Goal: Task Accomplishment & Management: Complete application form

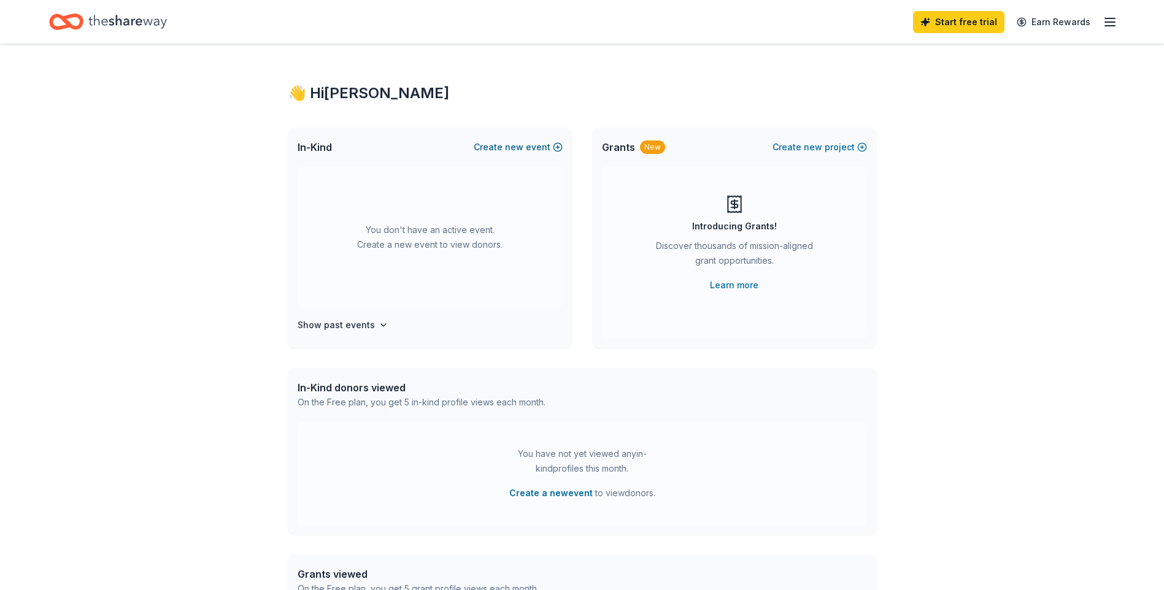
click at [552, 146] on button "Create new event" at bounding box center [518, 147] width 89 height 15
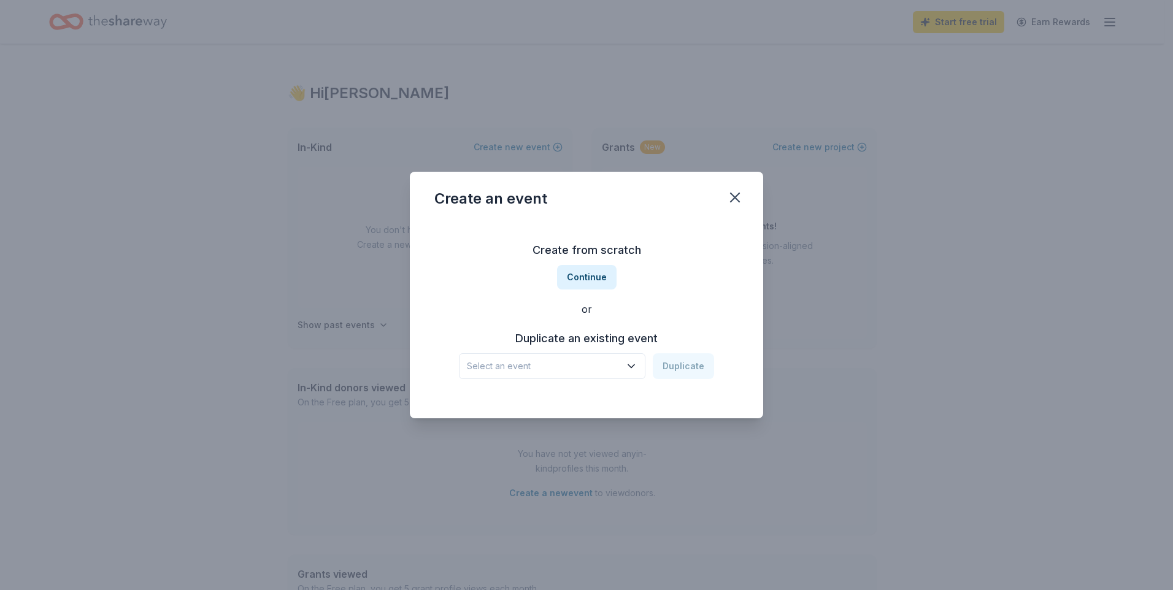
click at [629, 368] on icon "button" at bounding box center [631, 366] width 12 height 12
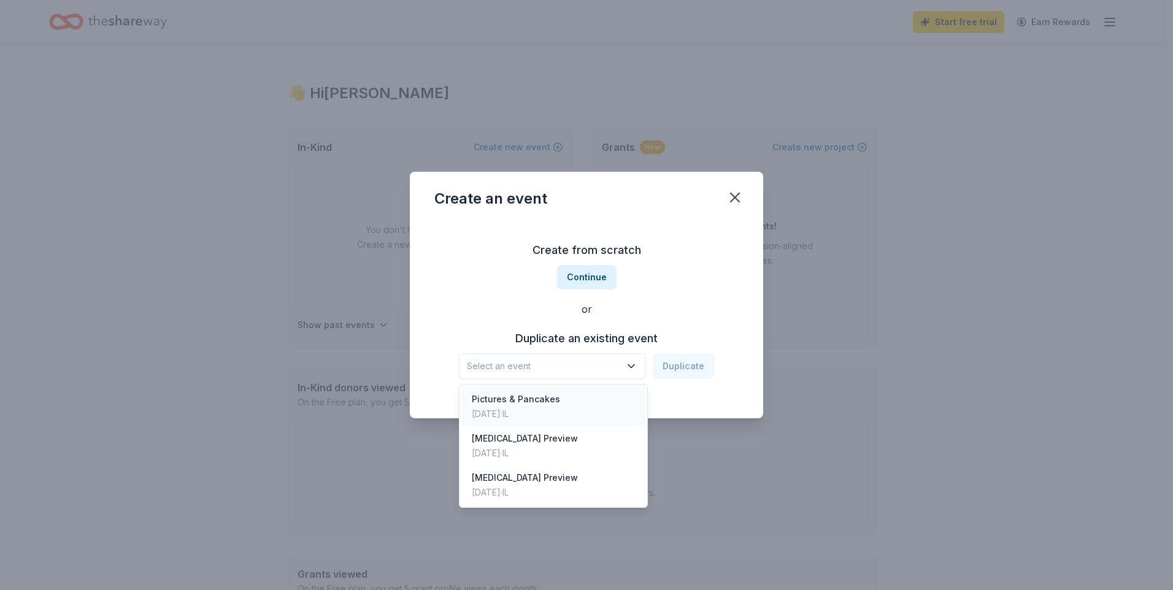
click at [602, 406] on div "Pictures & Pancakes [DATE] · IL" at bounding box center [553, 406] width 183 height 39
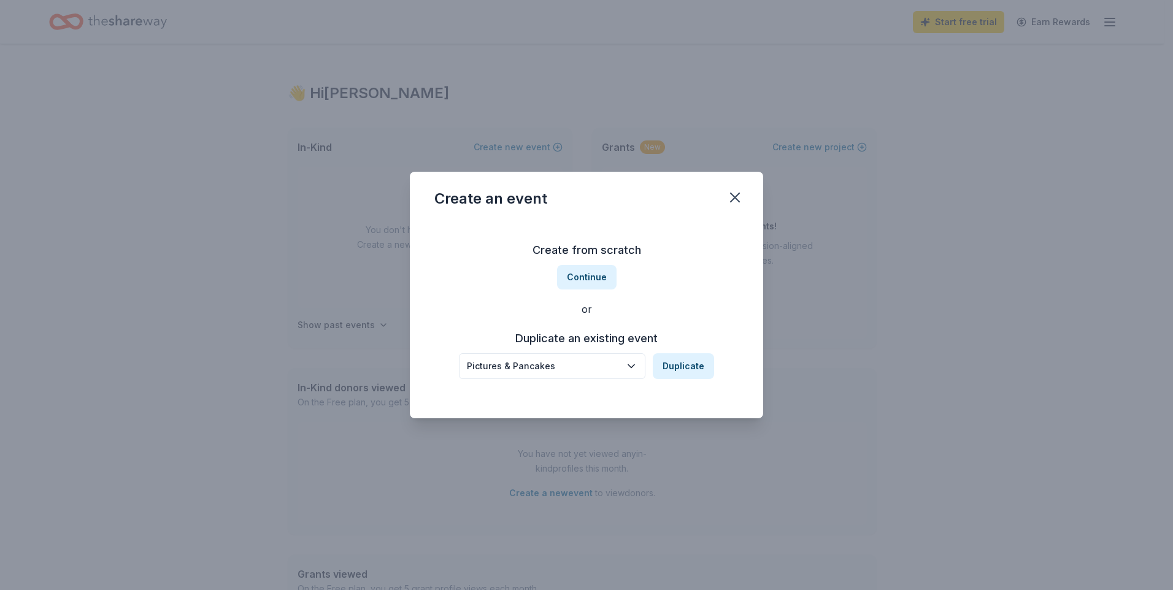
click at [634, 366] on icon "button" at bounding box center [631, 366] width 12 height 12
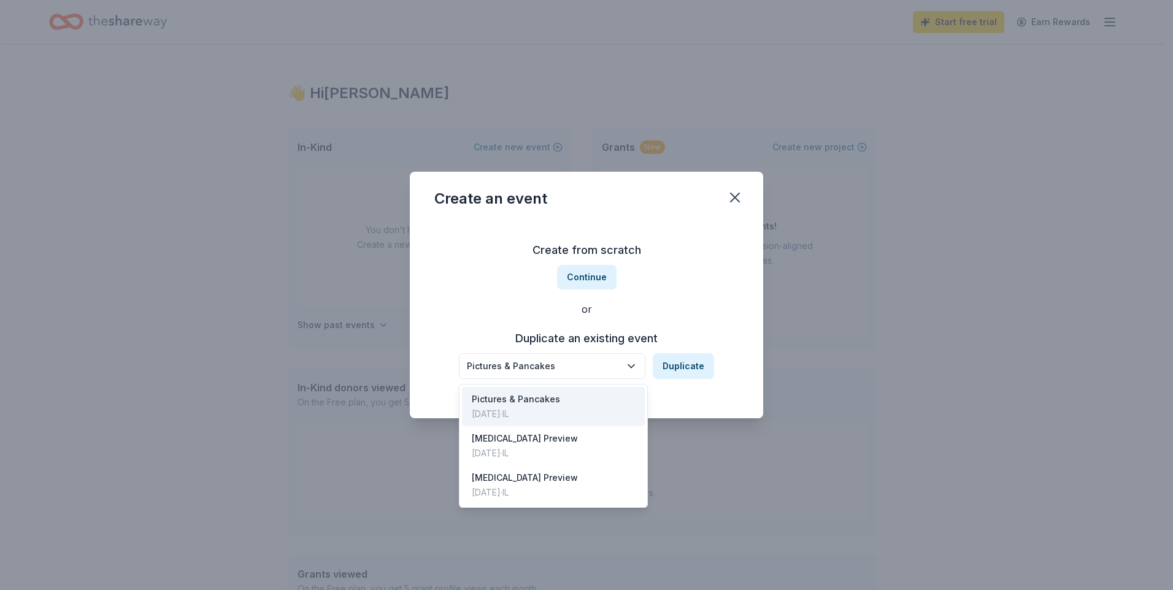
click at [669, 264] on div "Create from scratch Continue or Duplicate an existing event Pictures & Pancakes…" at bounding box center [586, 310] width 304 height 178
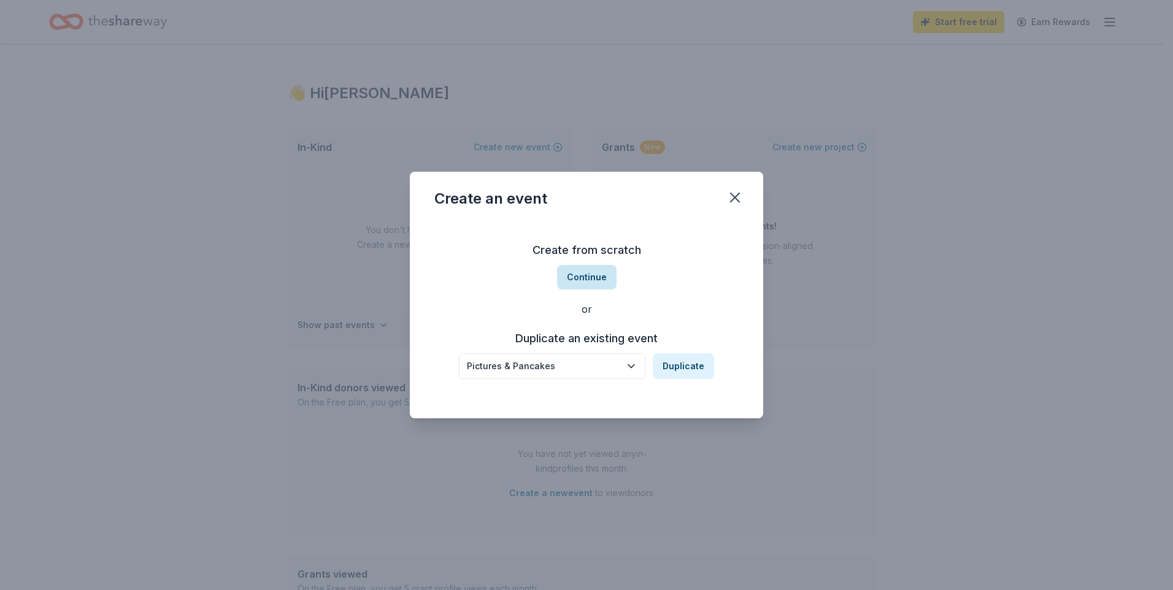
click at [598, 277] on button "Continue" at bounding box center [586, 277] width 59 height 25
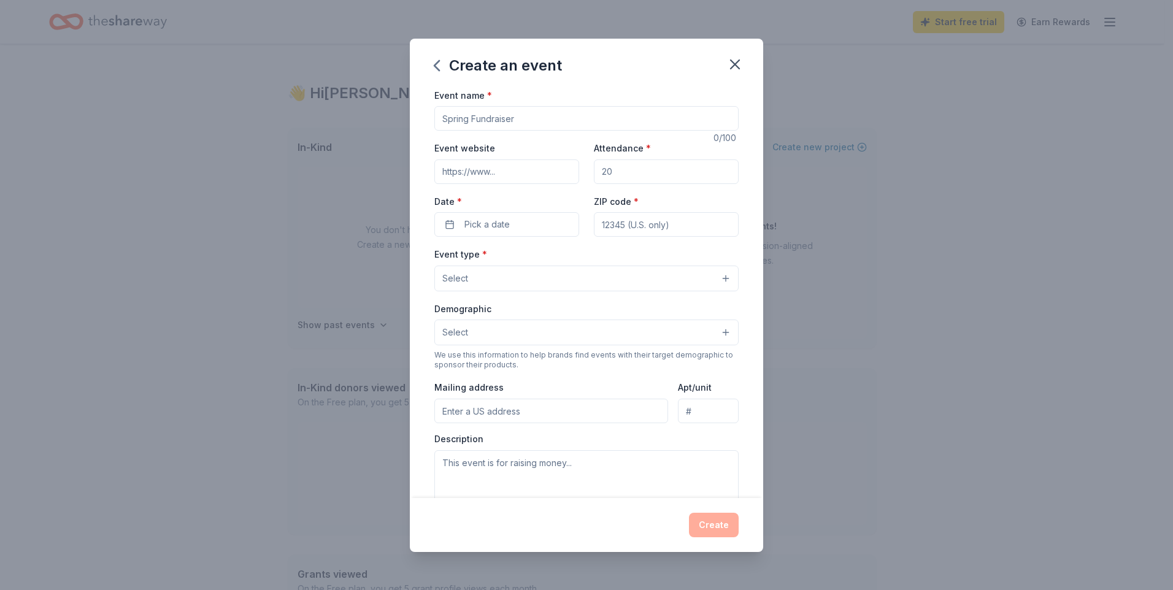
click at [529, 120] on input "Event name *" at bounding box center [586, 118] width 304 height 25
click at [508, 172] on input "Event website" at bounding box center [506, 171] width 145 height 25
type input "bhsathleticboosters.com"
click at [639, 170] on input "Attendance *" at bounding box center [666, 171] width 145 height 25
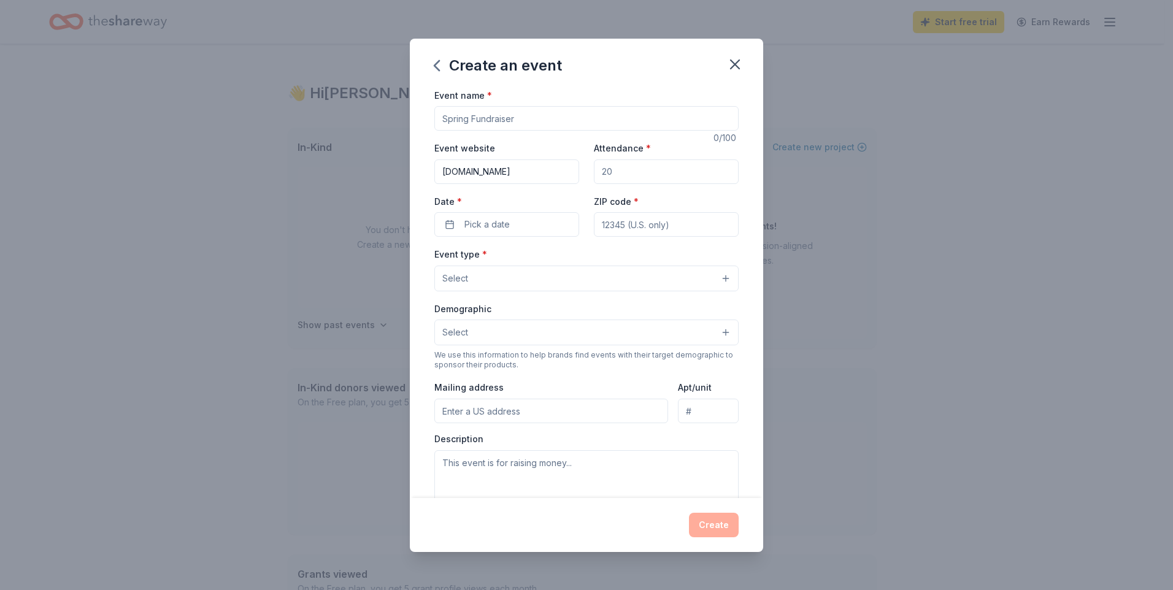
click at [639, 170] on input "Attendance *" at bounding box center [666, 171] width 145 height 25
type input "200"
click at [509, 224] on button "Pick a date" at bounding box center [506, 224] width 145 height 25
click at [572, 254] on button "Go to next month" at bounding box center [570, 256] width 17 height 17
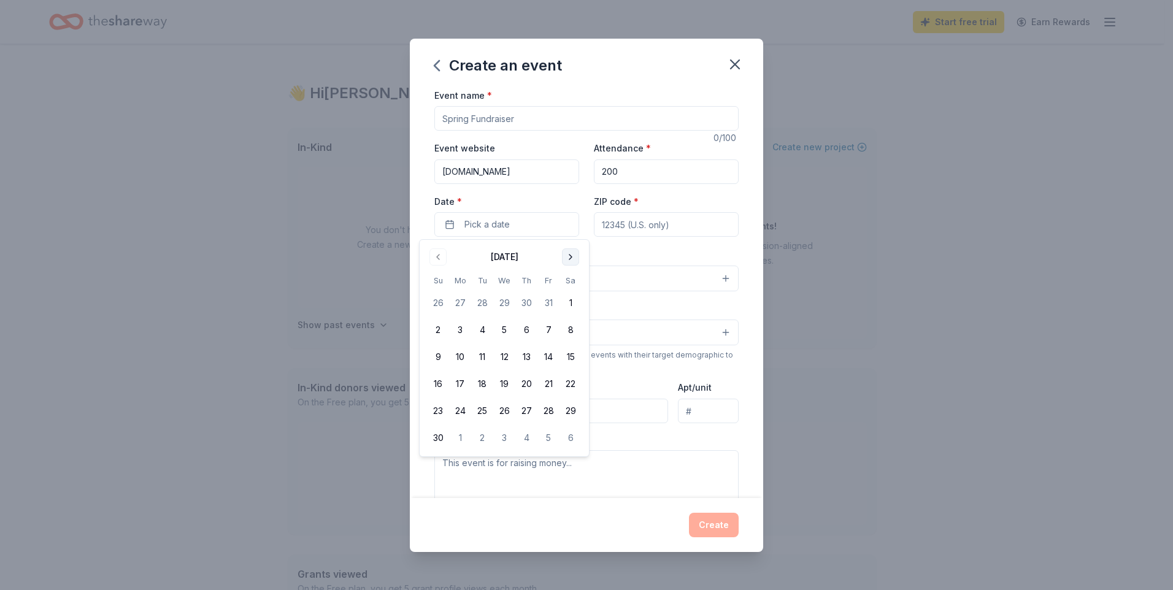
click at [572, 254] on button "Go to next month" at bounding box center [570, 256] width 17 height 17
click at [570, 359] on button "20" at bounding box center [570, 357] width 22 height 22
click at [631, 218] on input "ZIP code *" at bounding box center [666, 224] width 145 height 25
type input "60440"
click at [514, 120] on input "Event name *" at bounding box center [586, 118] width 304 height 25
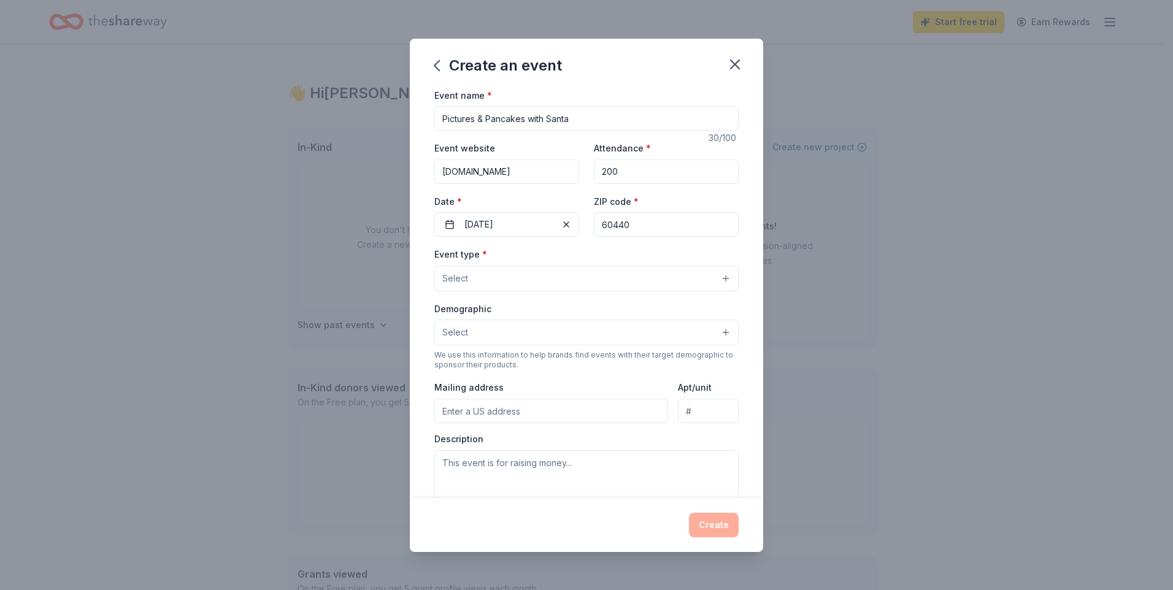
type input "Pictures & Pancakes with Santa"
click at [576, 281] on button "Select" at bounding box center [586, 279] width 304 height 26
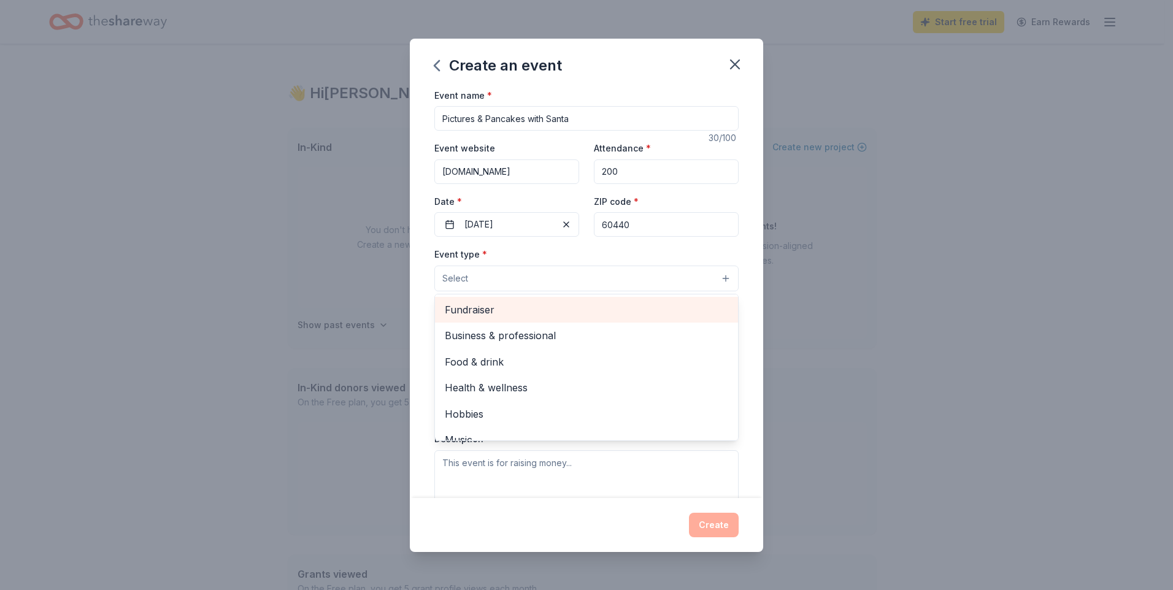
click at [542, 310] on span "Fundraiser" at bounding box center [586, 310] width 283 height 16
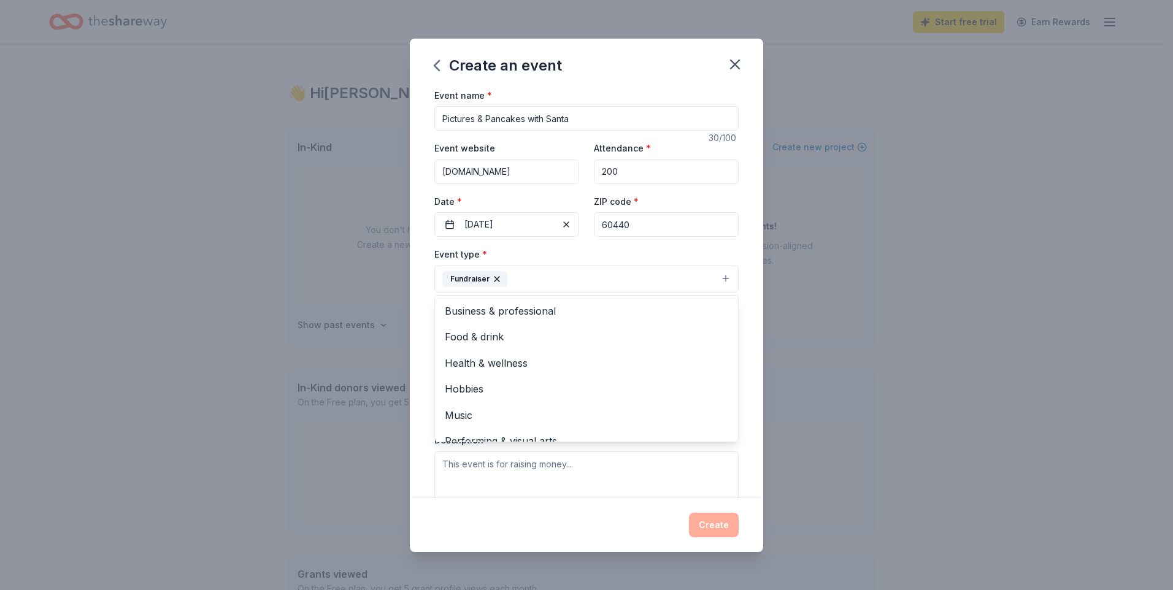
click at [740, 290] on div "Event name * Pictures & Pancakes with Santa 30 /100 Event website bhsathleticbo…" at bounding box center [586, 293] width 353 height 410
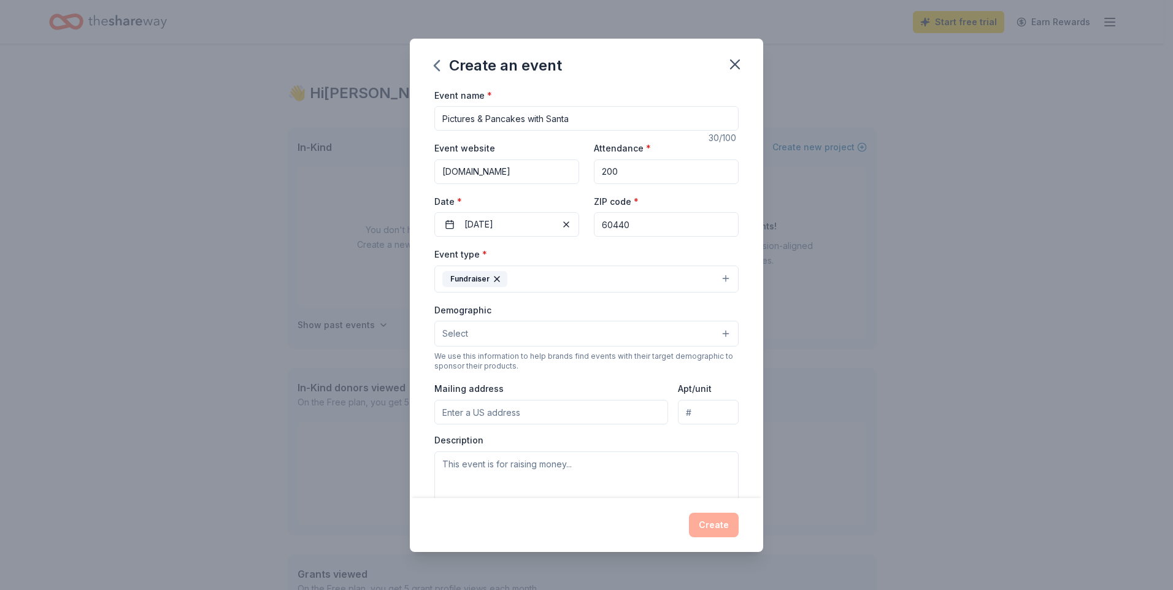
click at [636, 329] on button "Select" at bounding box center [586, 334] width 304 height 26
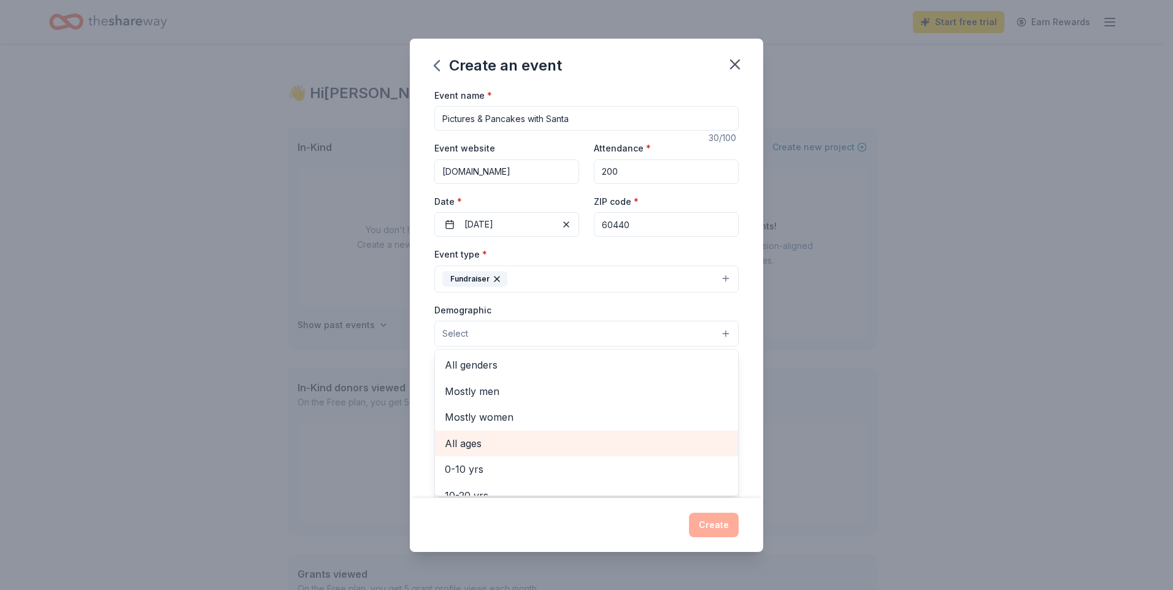
click at [577, 443] on span "All ages" at bounding box center [586, 443] width 283 height 16
click at [740, 331] on div "Event name * Pictures & Pancakes with Santa 30 /100 Event website bhsathleticbo…" at bounding box center [586, 293] width 353 height 410
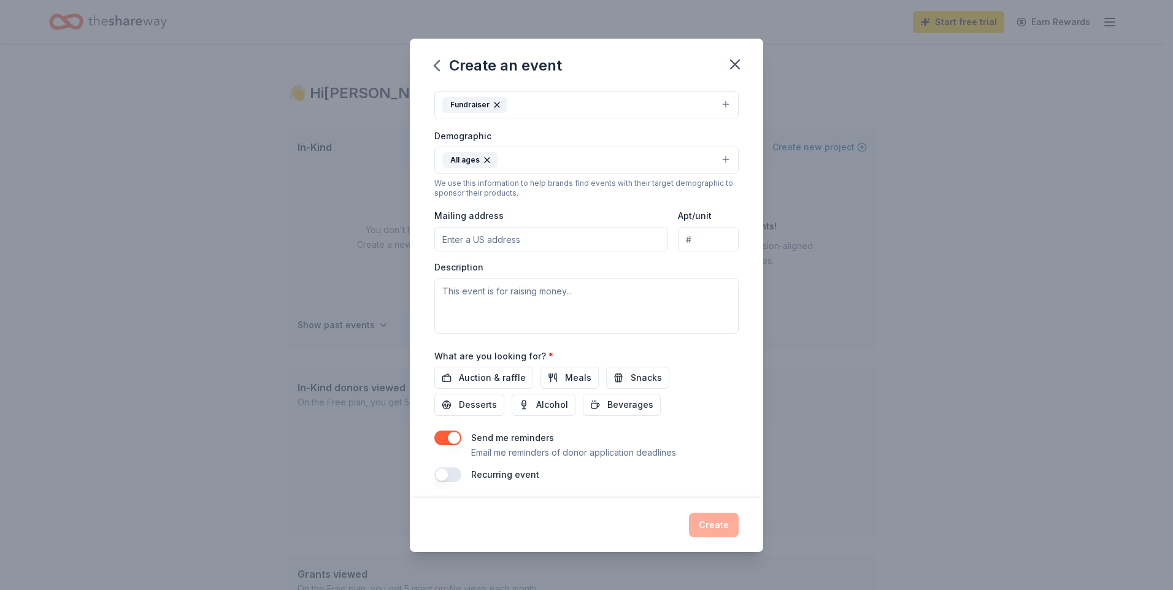
scroll to position [178, 0]
click at [558, 239] on input "Mailing address" at bounding box center [551, 235] width 234 height 25
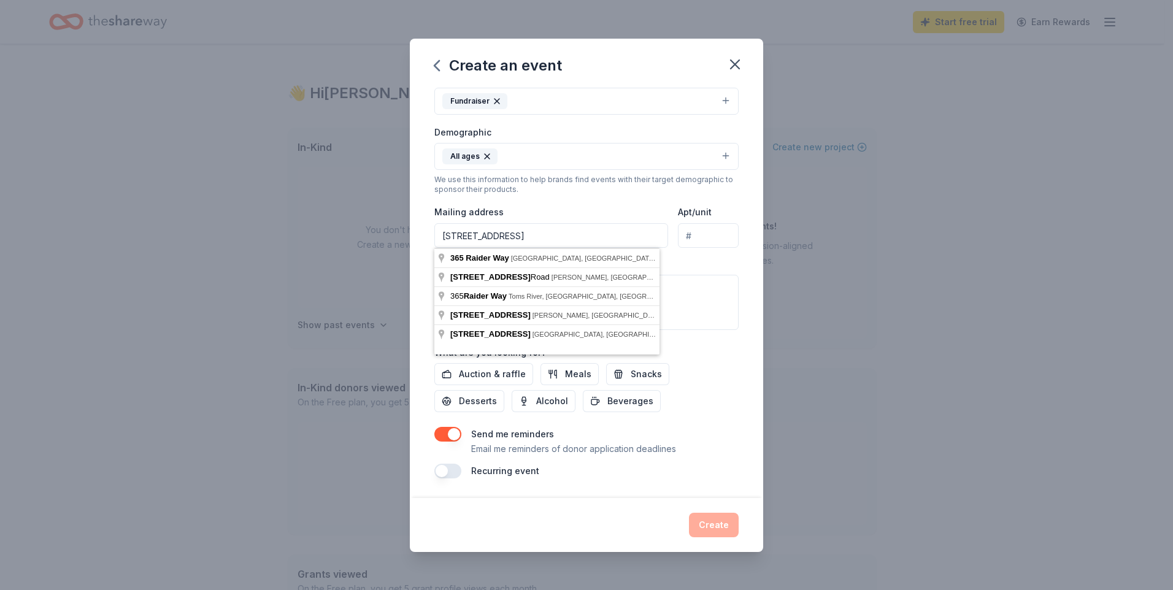
type input "365 Raider Way Bolingbrook, IL 60440"
type input "N/A"
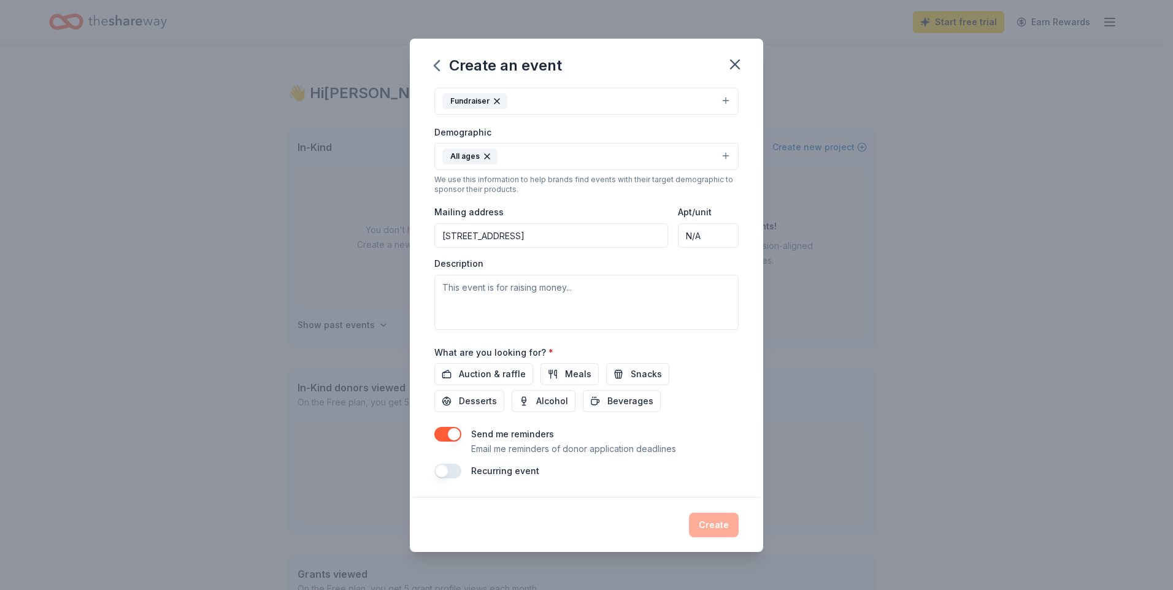
click at [728, 266] on div "Description" at bounding box center [586, 294] width 304 height 72
click at [632, 296] on textarea at bounding box center [586, 302] width 304 height 55
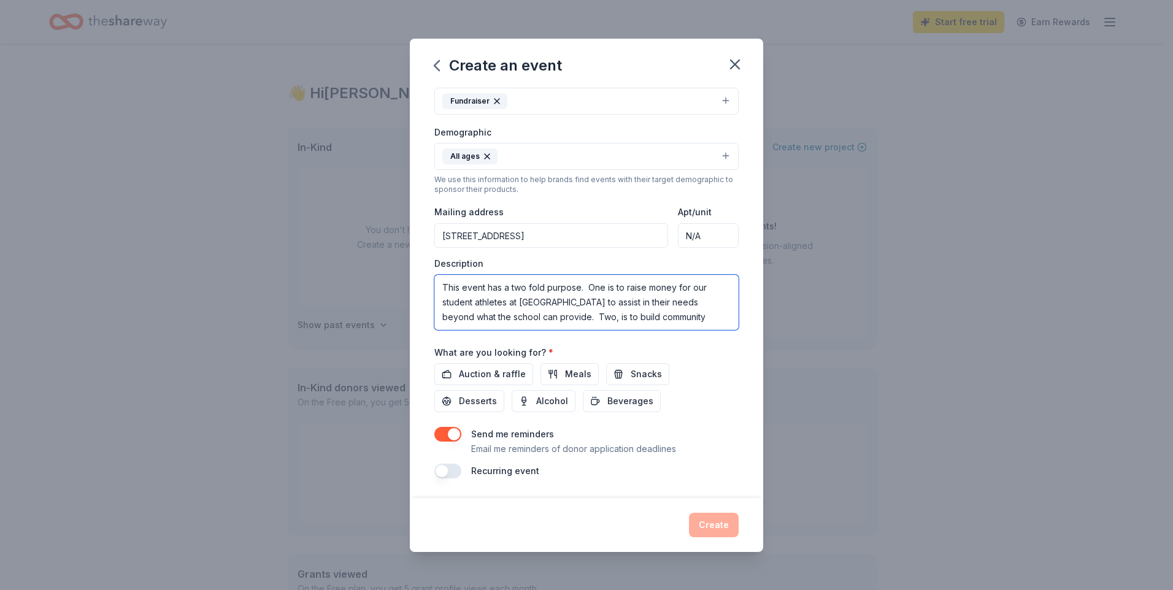
click at [603, 292] on textarea "This event has a two fold purpose. One is to raise money for our student athlet…" at bounding box center [586, 302] width 304 height 55
click at [659, 318] on textarea "This event has a two fold purpose. One, is to raise money for our student athle…" at bounding box center [586, 302] width 304 height 55
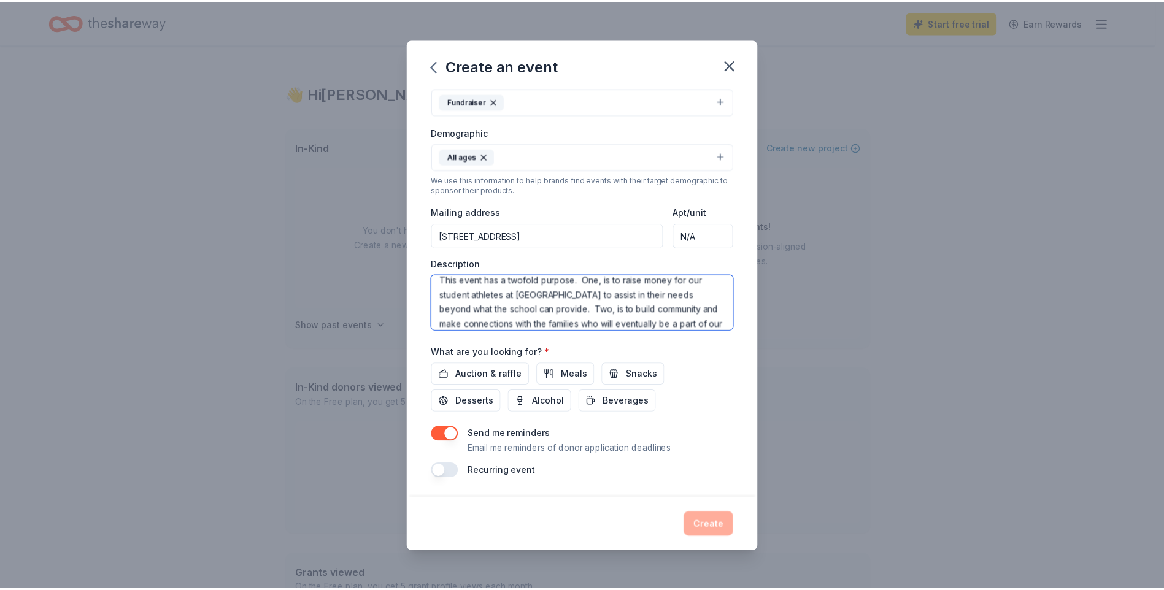
scroll to position [22, 0]
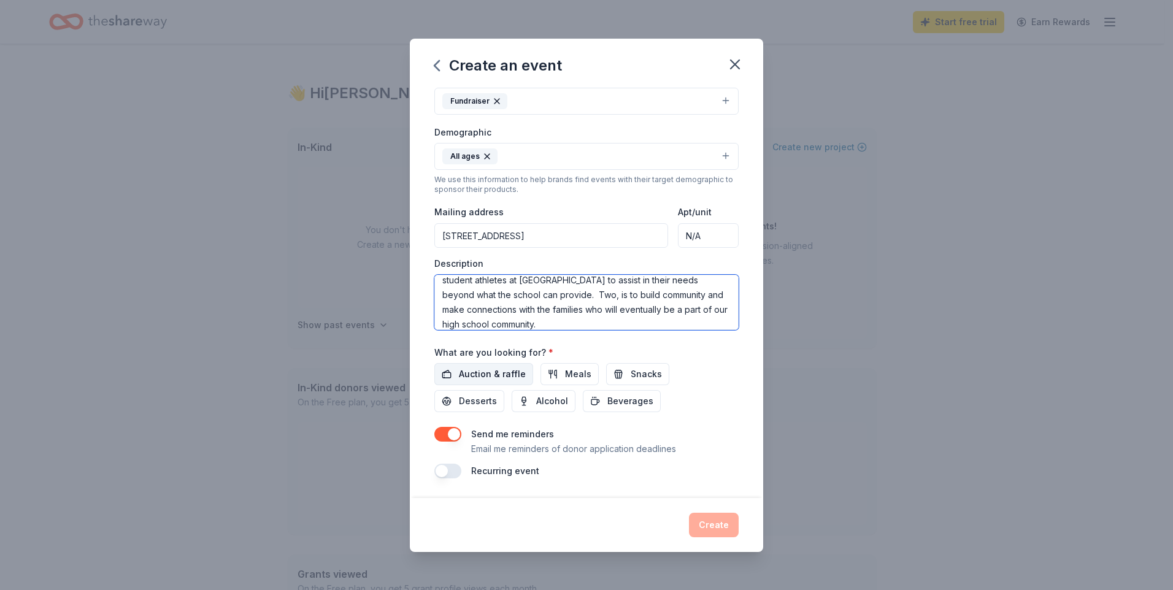
type textarea "This event has a twofold purpose. One, is to raise money for our student athlet…"
click at [462, 372] on span "Auction & raffle" at bounding box center [492, 374] width 67 height 15
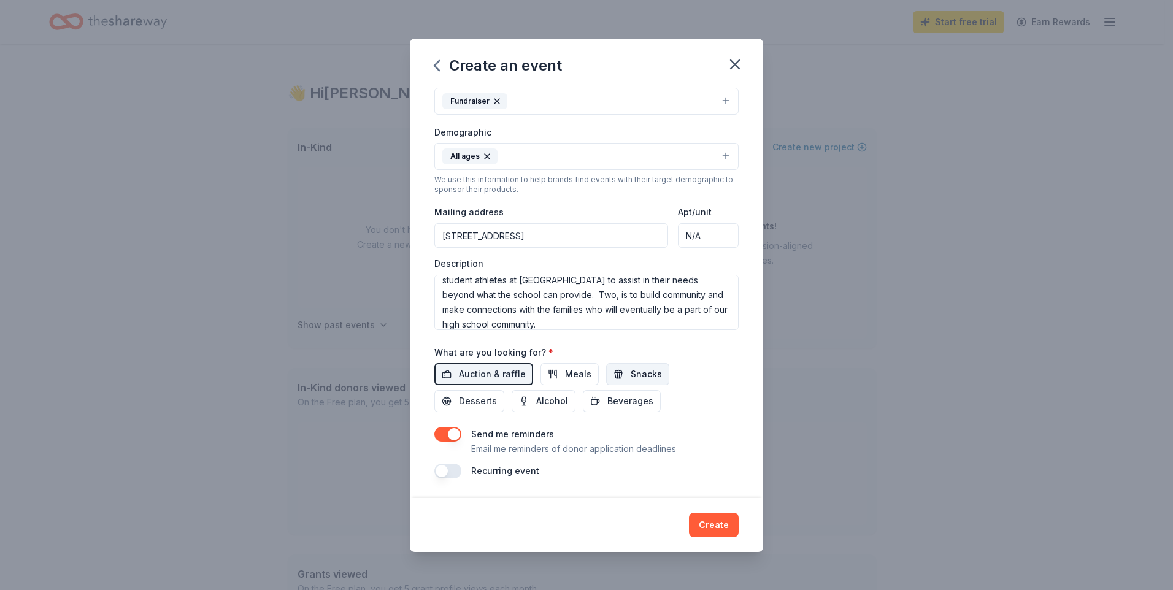
click at [639, 375] on span "Snacks" at bounding box center [646, 374] width 31 height 15
click at [625, 404] on span "Beverages" at bounding box center [630, 401] width 46 height 15
drag, startPoint x: 586, startPoint y: 375, endPoint x: 548, endPoint y: 391, distance: 41.8
click at [584, 375] on button "Meals" at bounding box center [569, 374] width 58 height 22
click at [466, 397] on span "Desserts" at bounding box center [478, 401] width 38 height 15
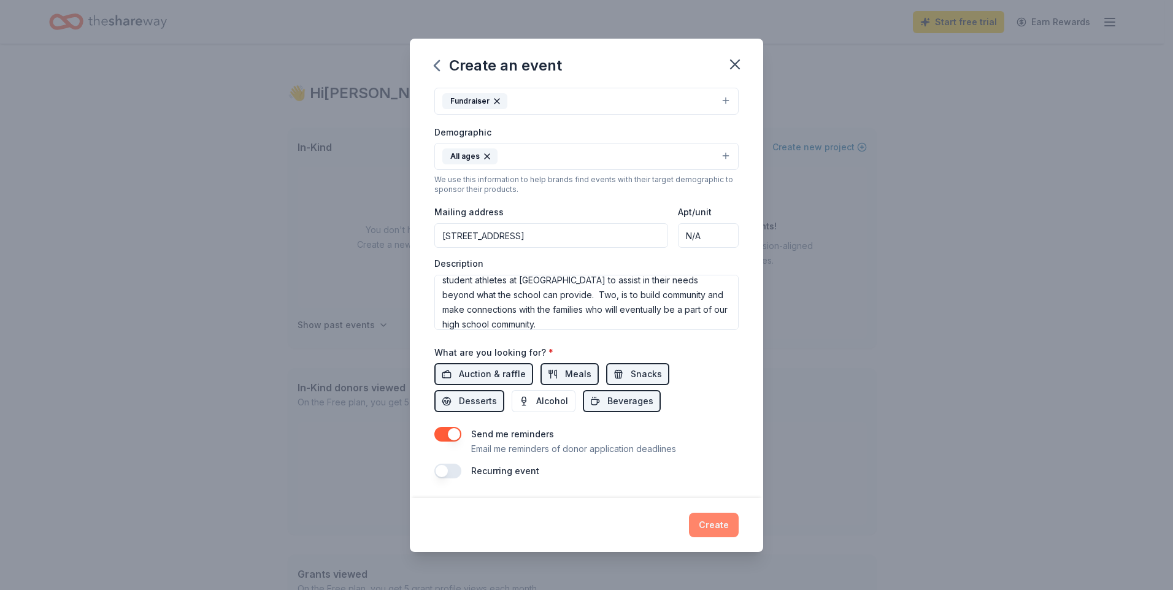
click at [726, 527] on button "Create" at bounding box center [714, 525] width 50 height 25
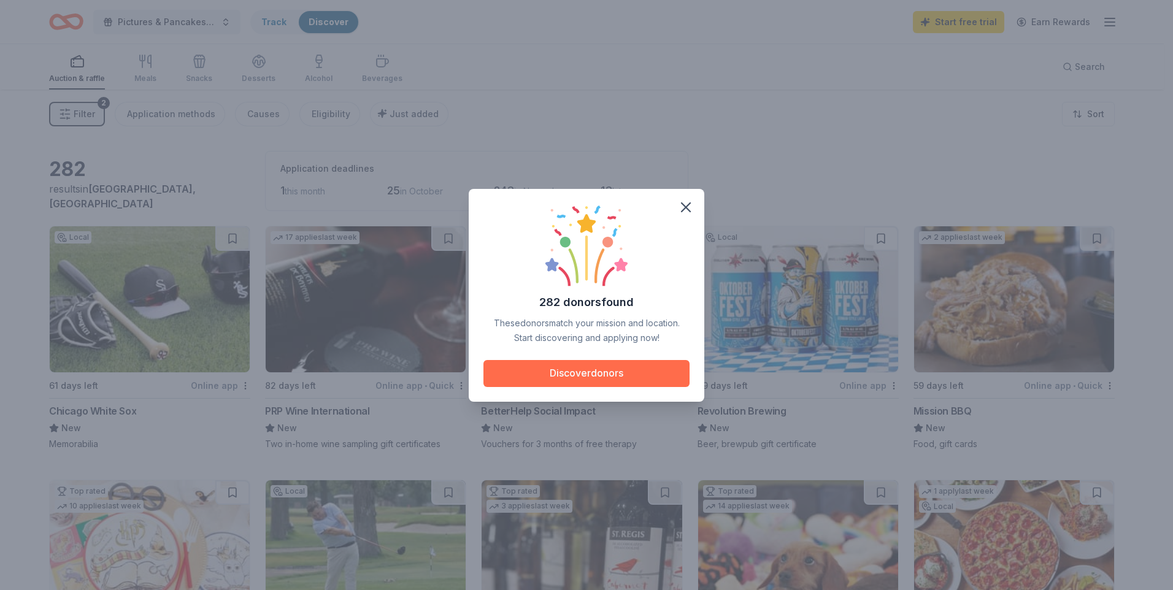
click at [574, 366] on button "Discover donors" at bounding box center [586, 373] width 206 height 27
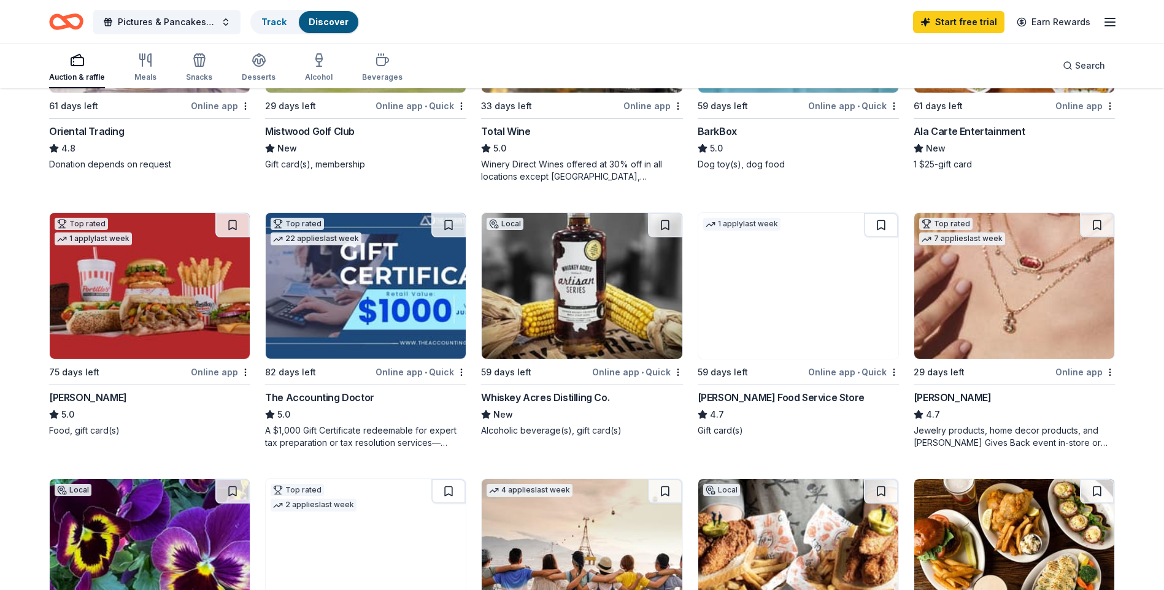
scroll to position [552, 0]
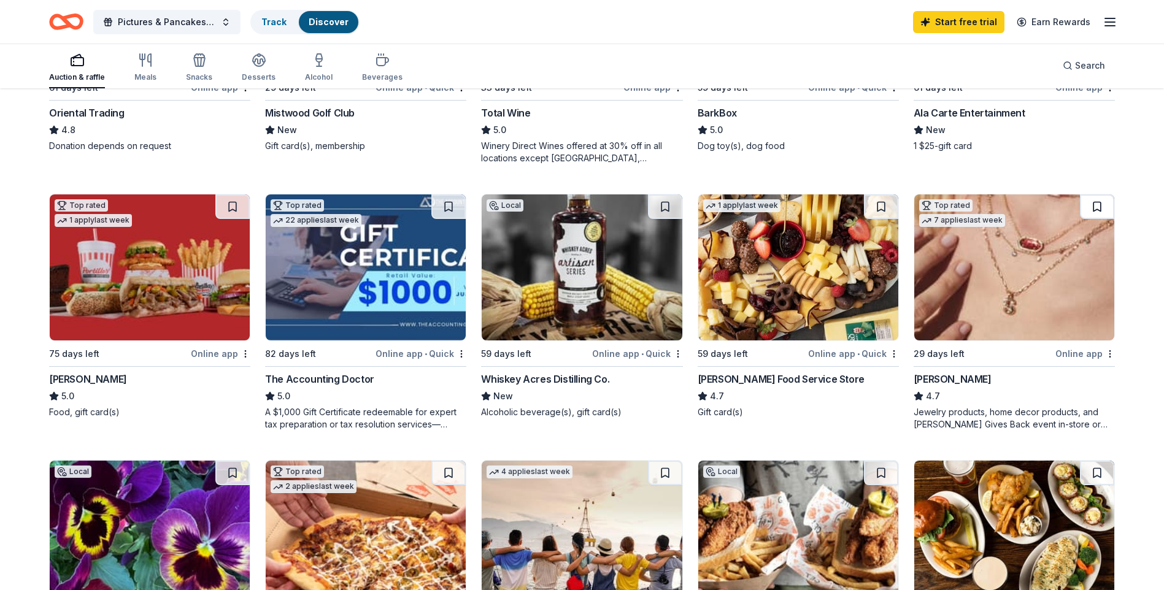
click at [1095, 205] on button at bounding box center [1097, 206] width 34 height 25
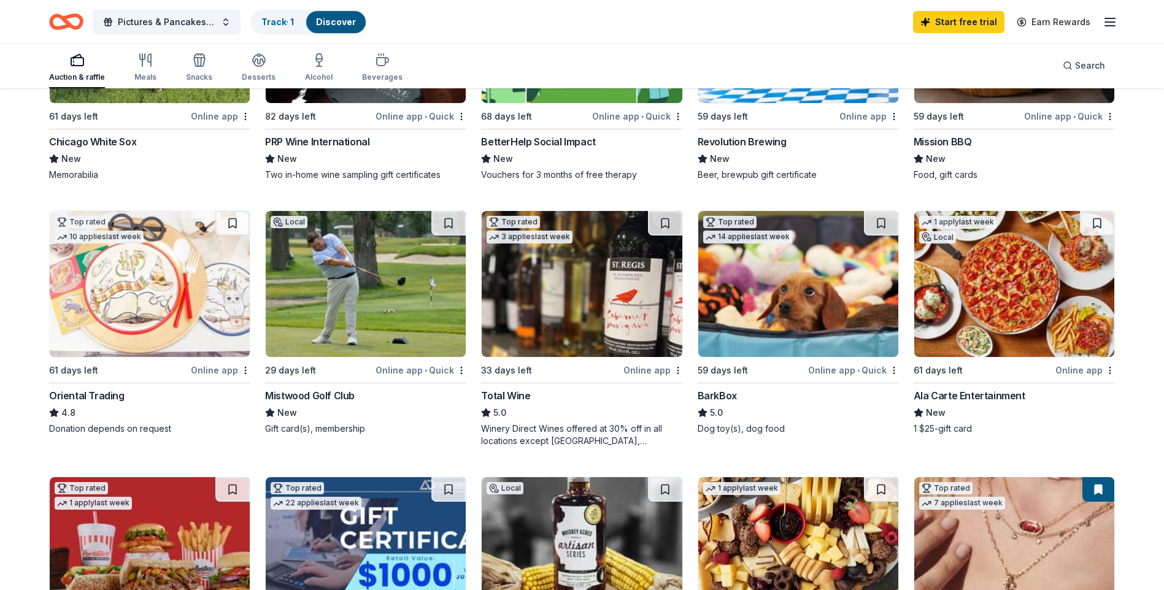
scroll to position [368, 0]
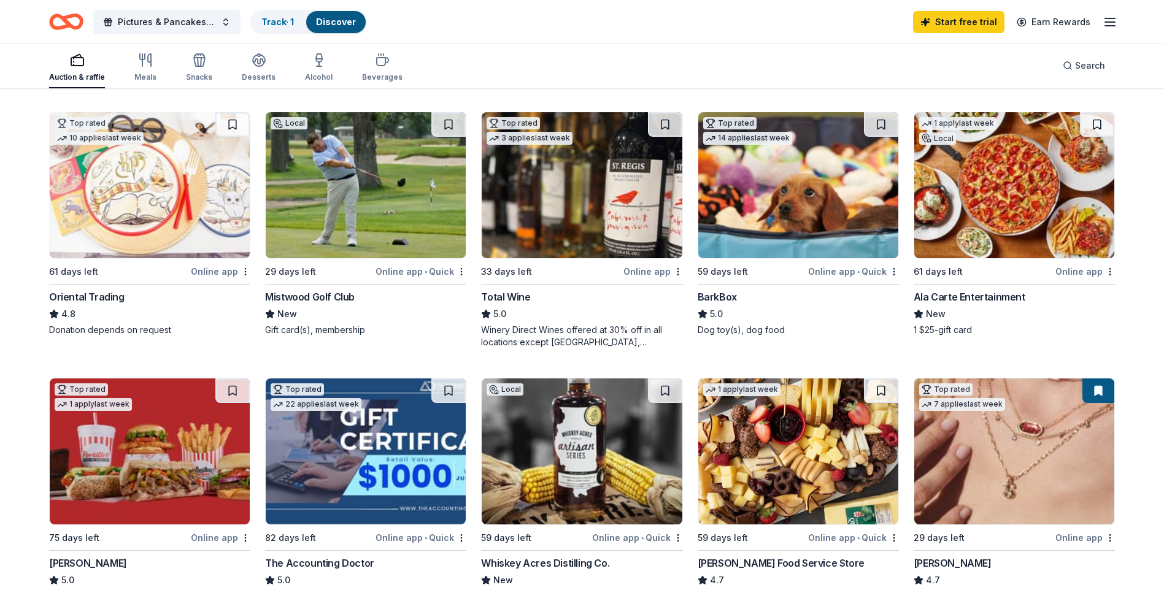
click at [1099, 390] on button at bounding box center [1098, 390] width 32 height 25
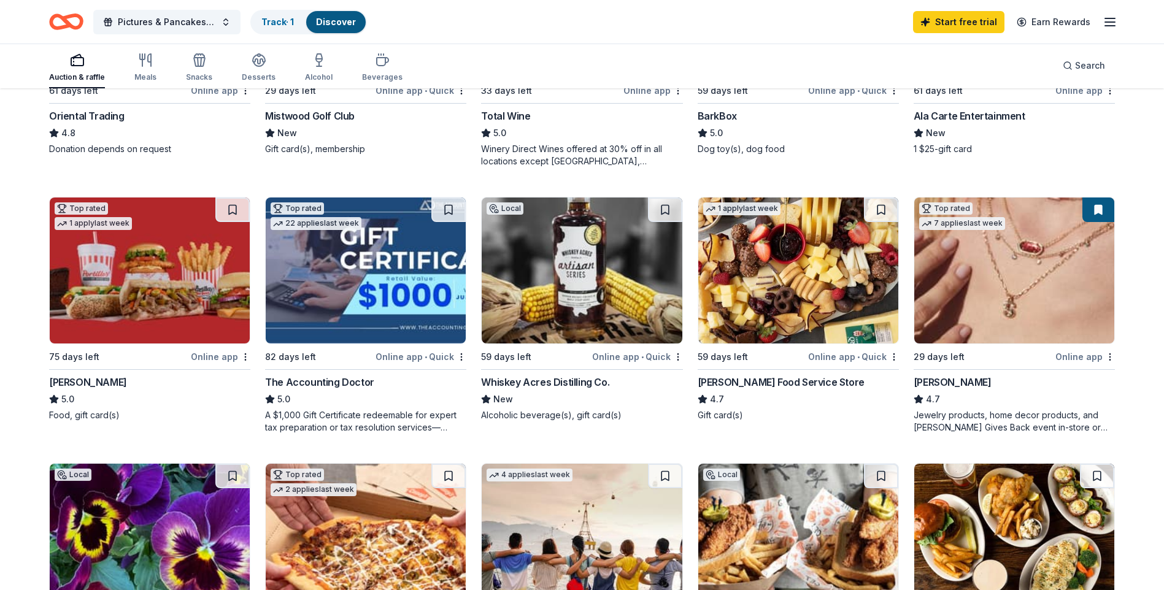
scroll to position [552, 0]
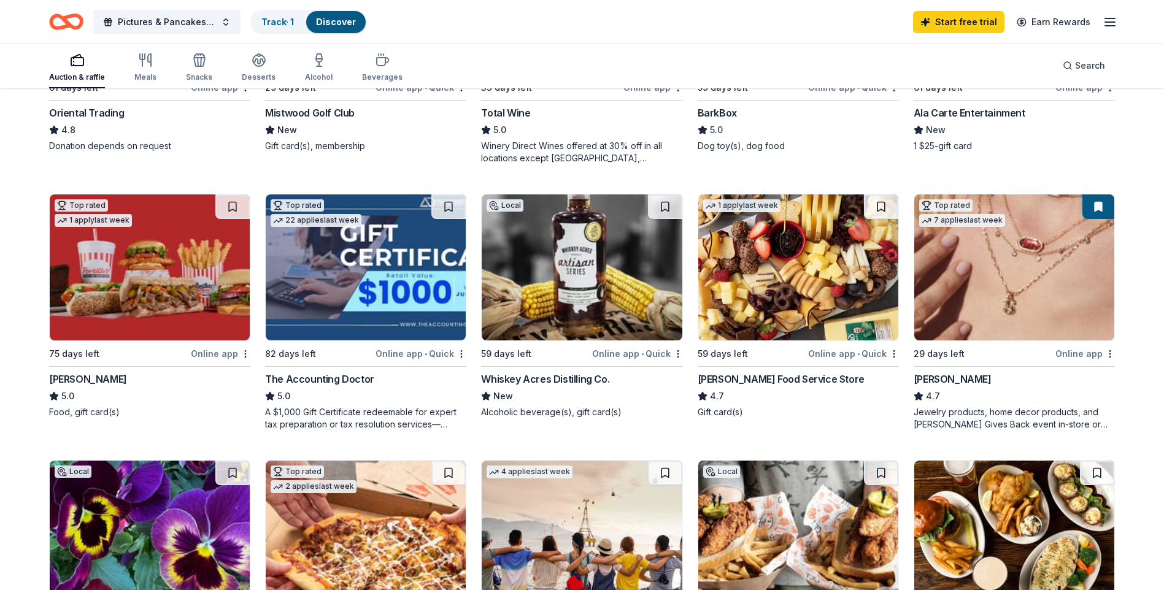
click at [1011, 291] on img at bounding box center [1014, 267] width 200 height 146
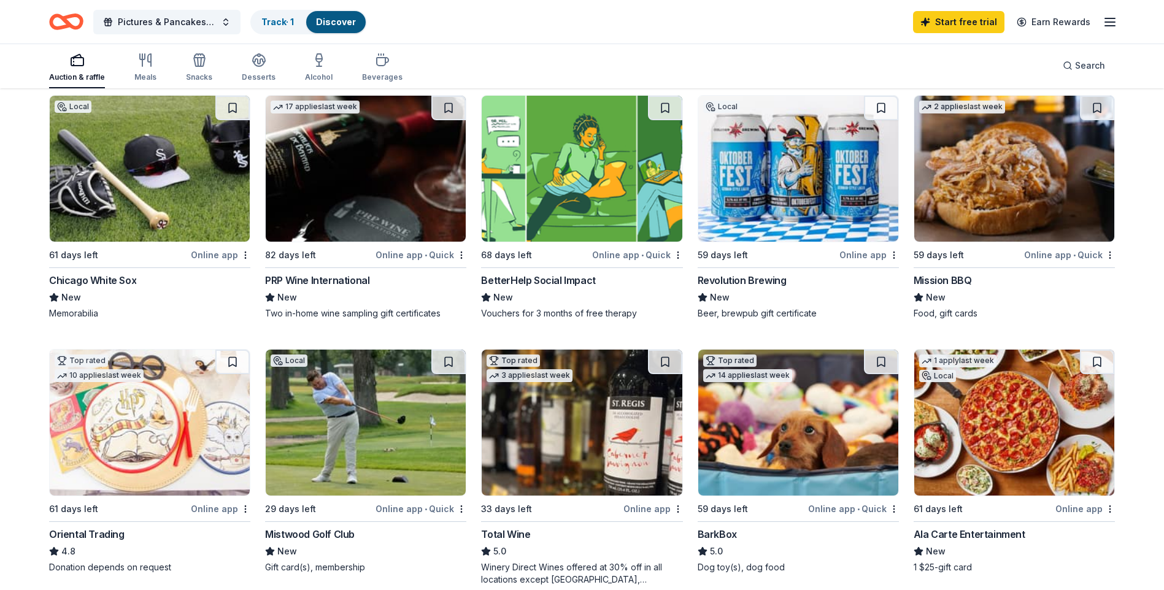
scroll to position [0, 0]
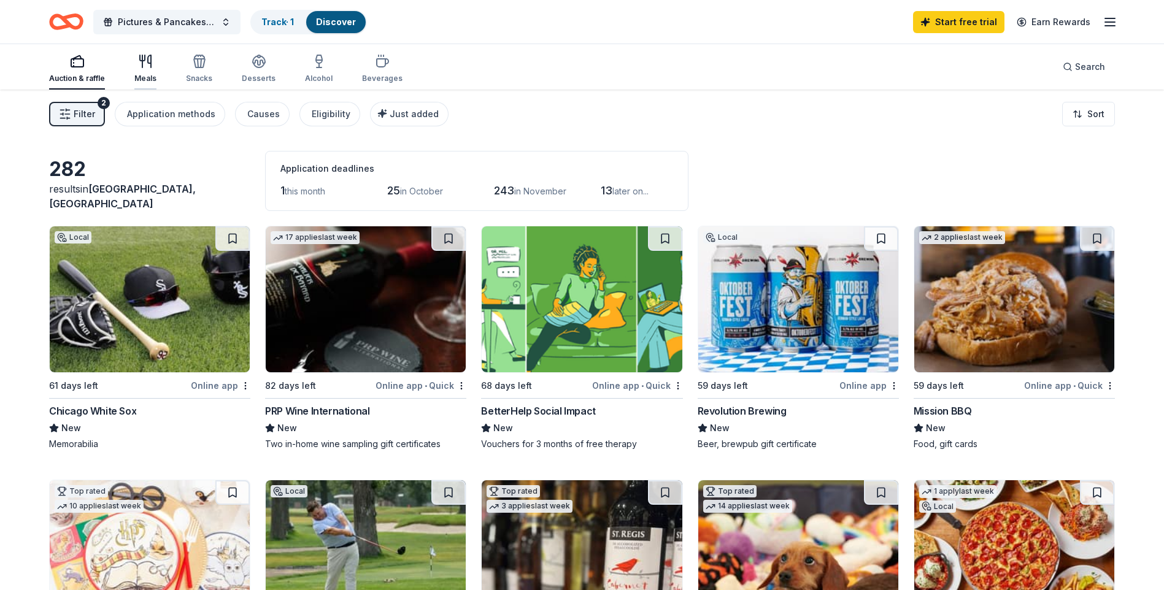
click at [145, 79] on div "Meals" at bounding box center [145, 79] width 22 height 10
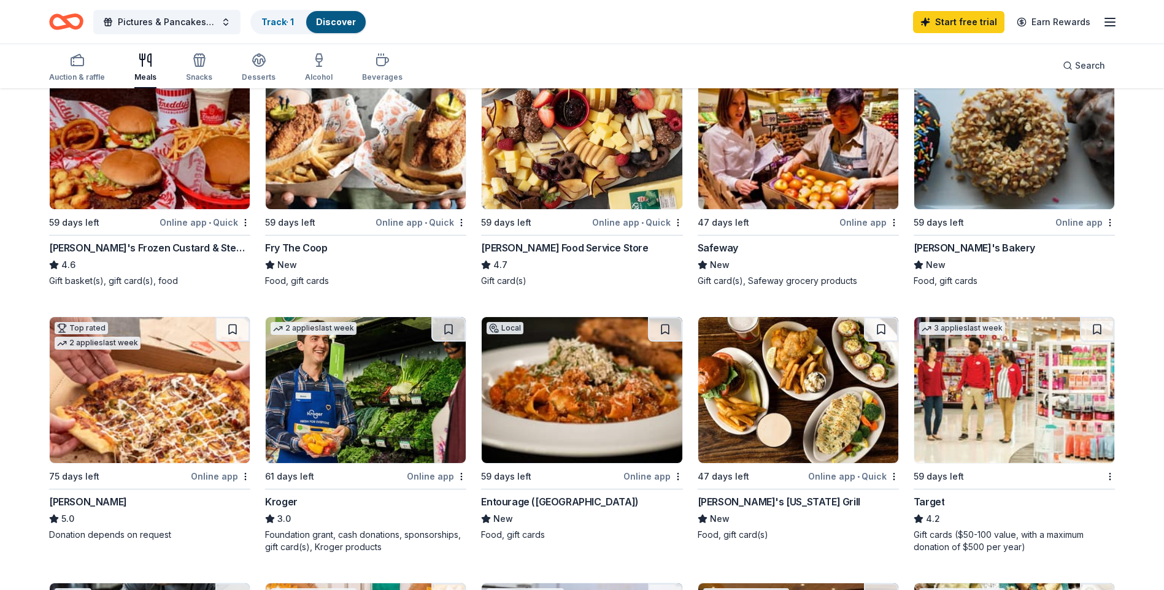
scroll to position [61, 0]
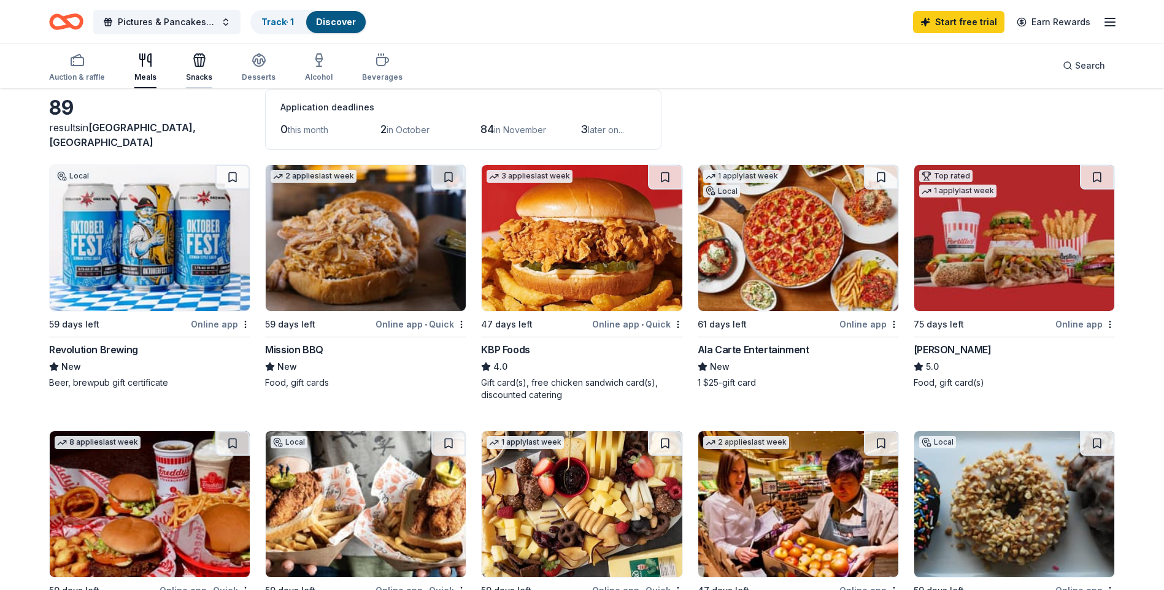
click at [203, 72] on div "Snacks" at bounding box center [199, 67] width 26 height 29
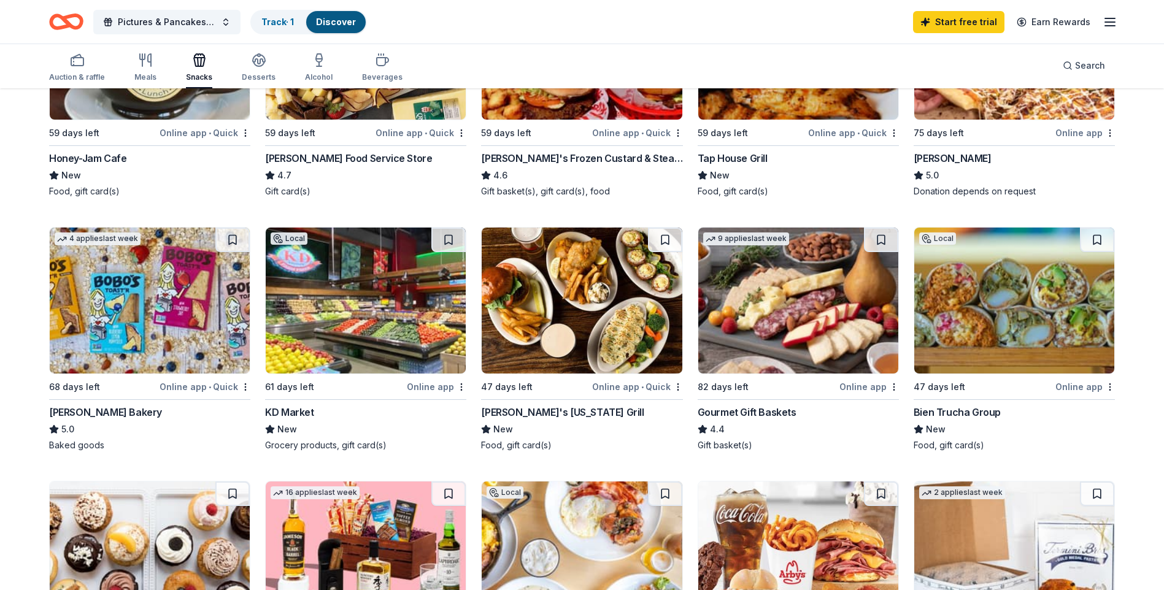
scroll to position [184, 0]
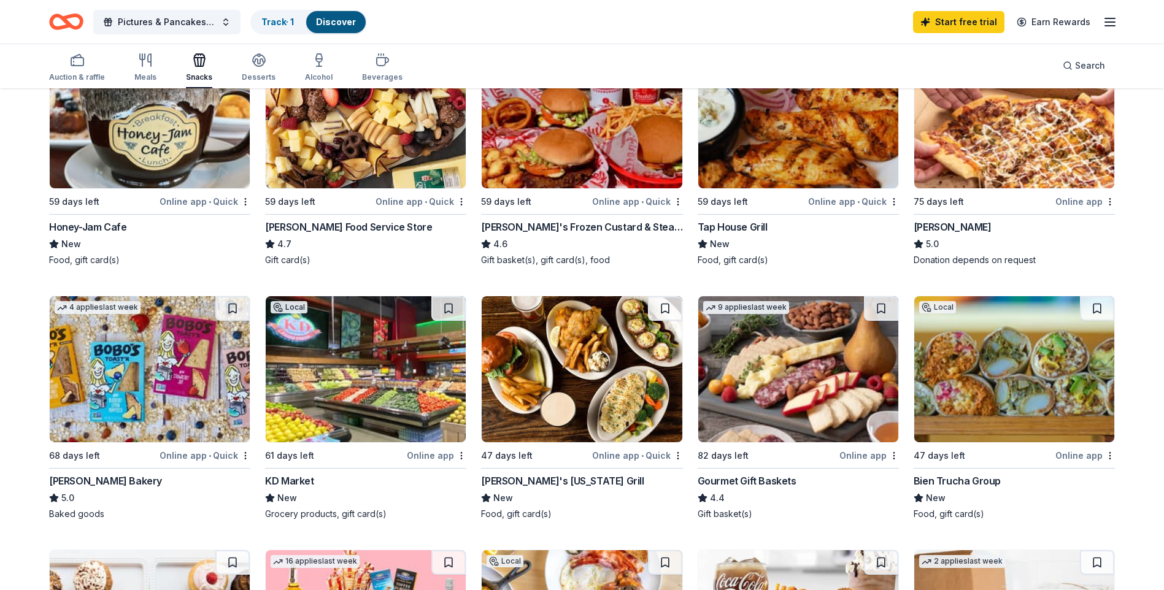
click at [756, 370] on img at bounding box center [798, 369] width 200 height 146
click at [264, 76] on div "Desserts" at bounding box center [259, 77] width 34 height 10
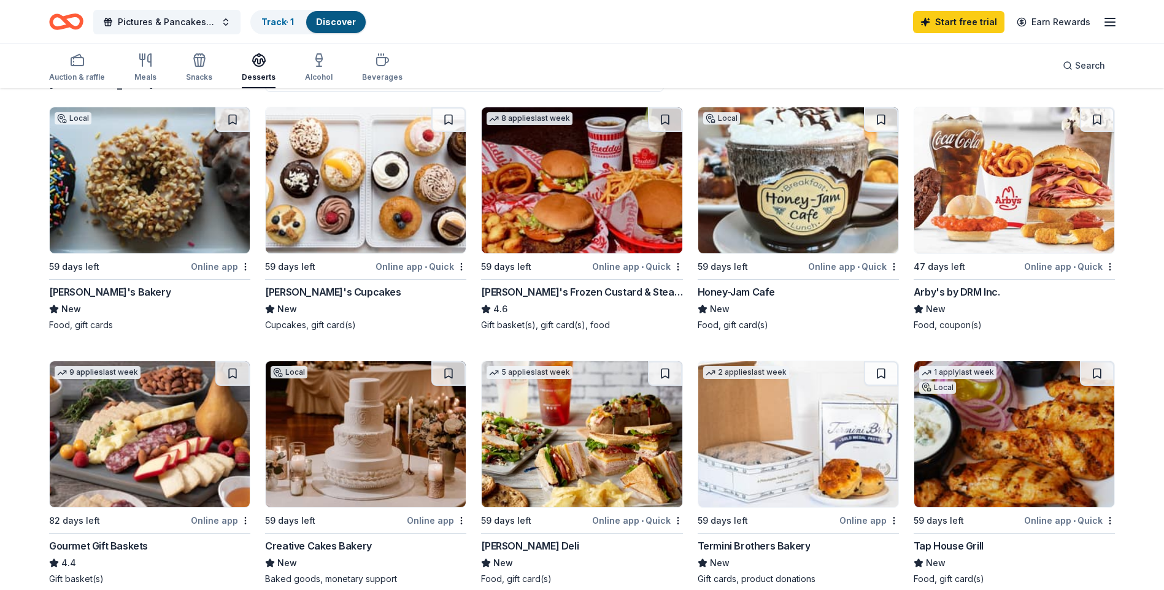
scroll to position [184, 0]
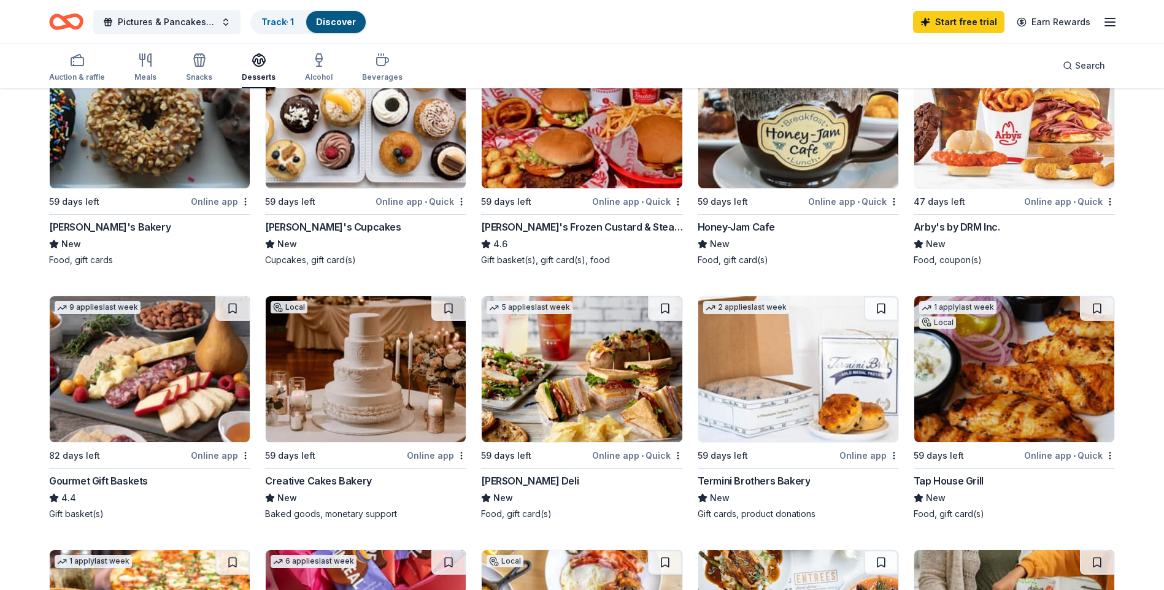
click at [366, 377] on img at bounding box center [366, 369] width 200 height 146
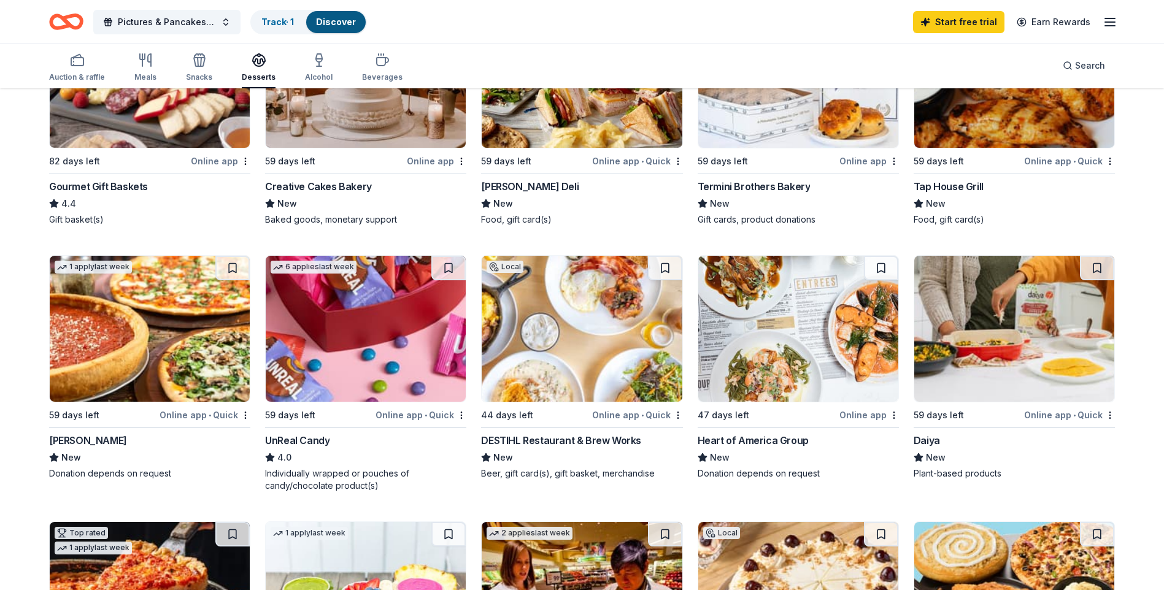
scroll to position [245, 0]
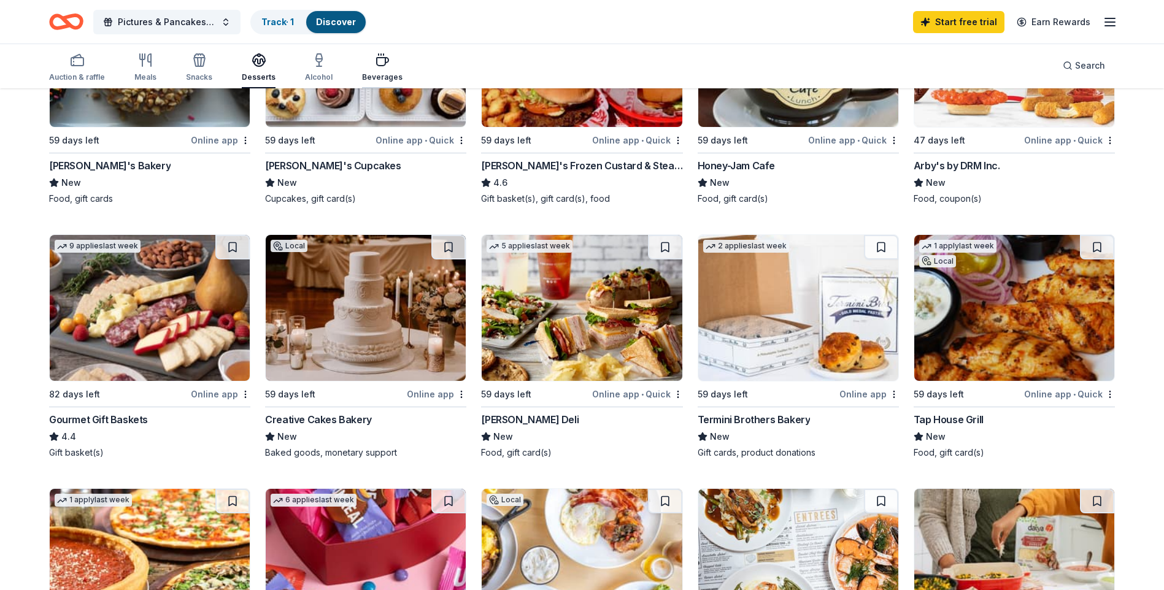
click at [375, 63] on icon "button" at bounding box center [382, 60] width 15 height 15
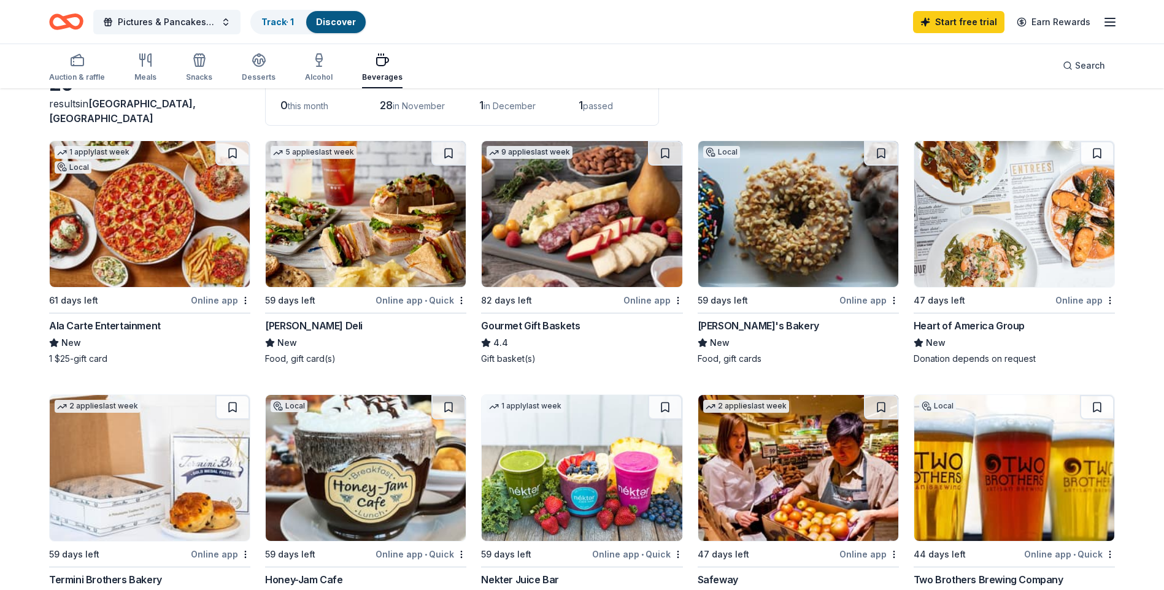
scroll to position [61, 0]
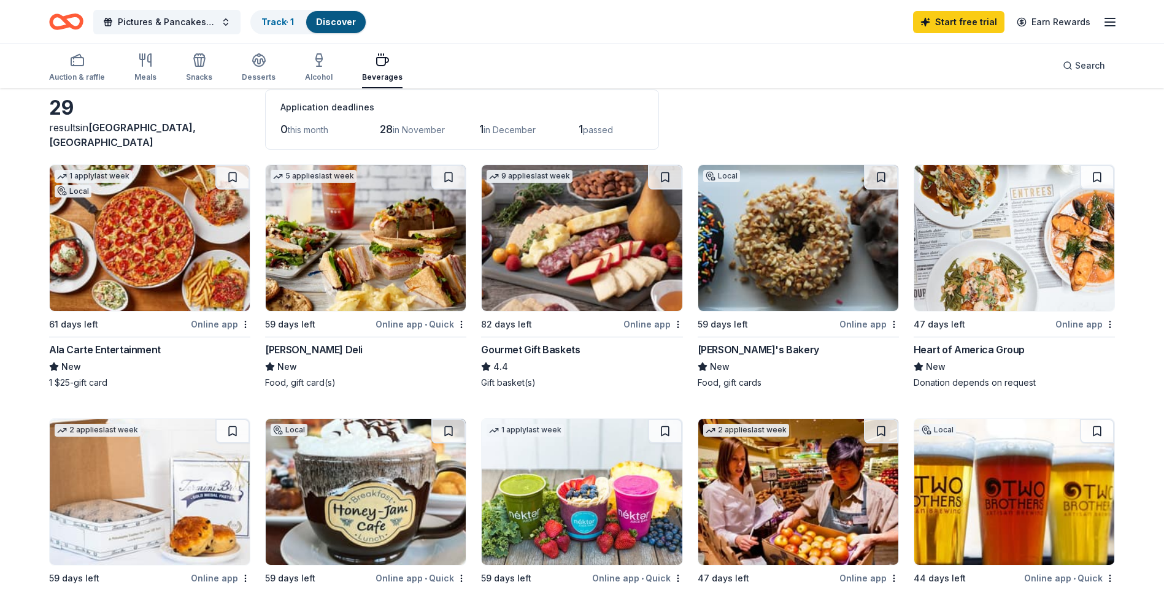
click at [1015, 267] on img at bounding box center [1014, 238] width 200 height 146
drag, startPoint x: 67, startPoint y: 70, endPoint x: 86, endPoint y: 85, distance: 24.0
click at [67, 70] on div "Auction & raffle" at bounding box center [77, 67] width 56 height 29
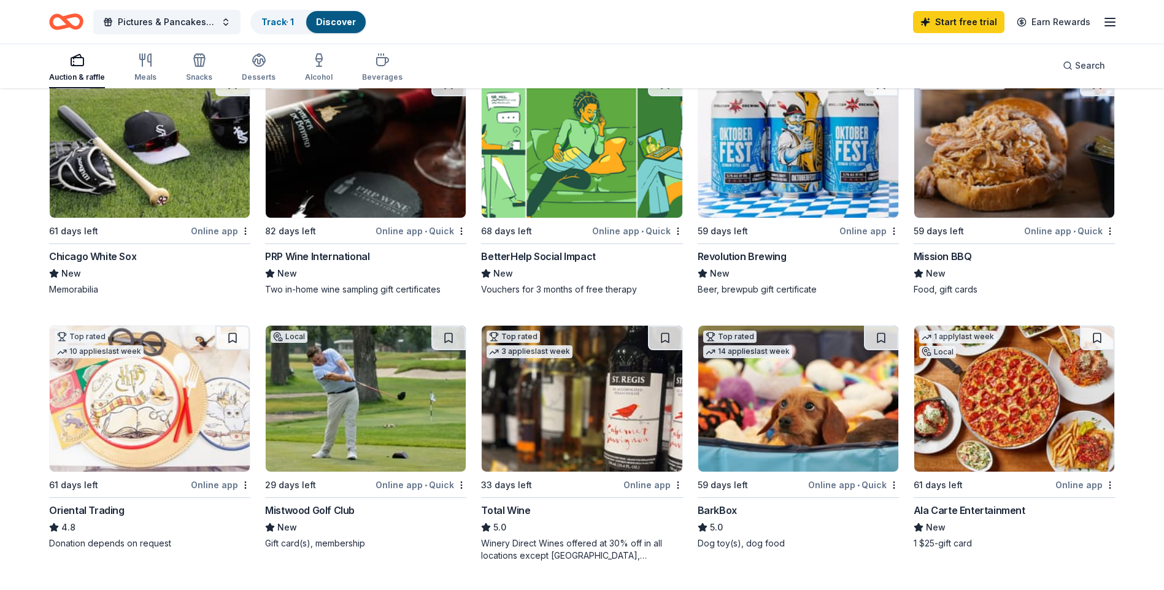
scroll to position [184, 0]
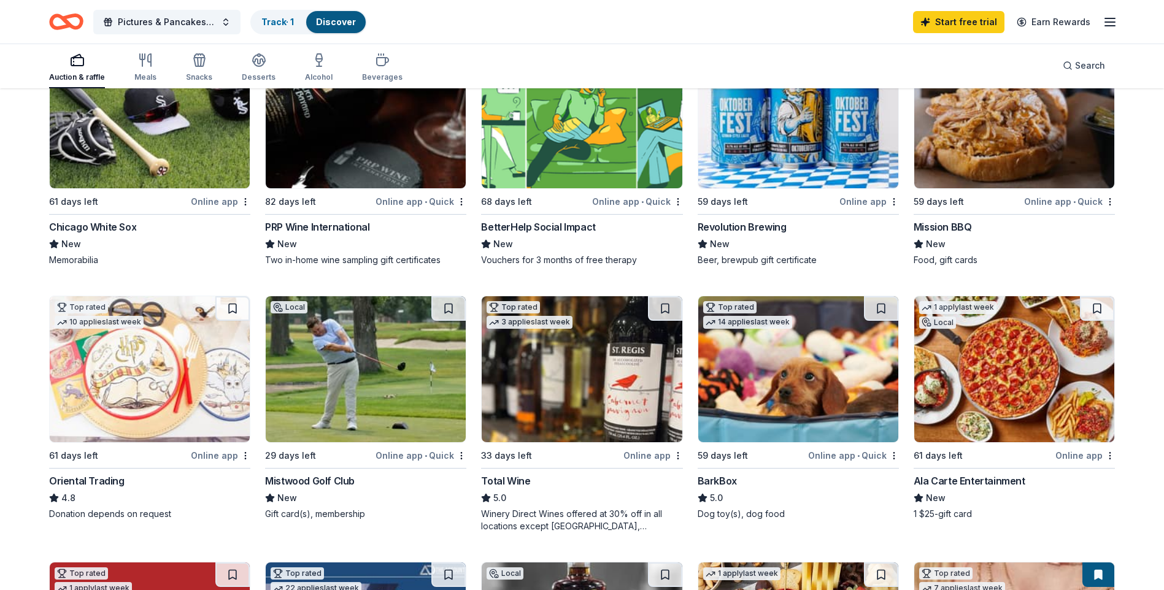
click at [782, 359] on img at bounding box center [798, 369] width 200 height 146
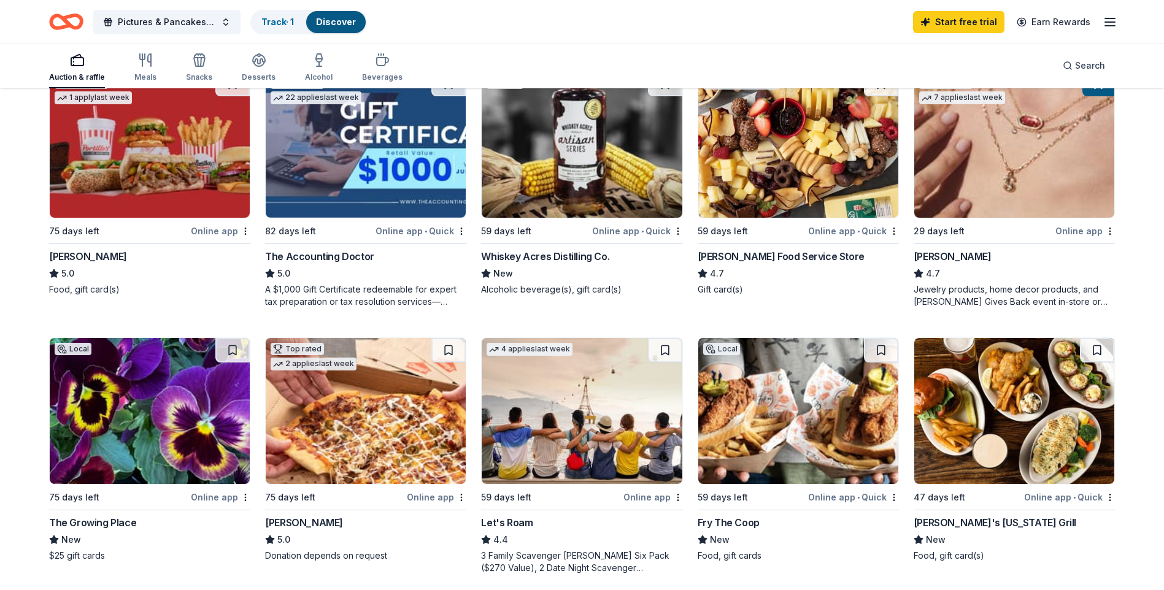
scroll to position [736, 0]
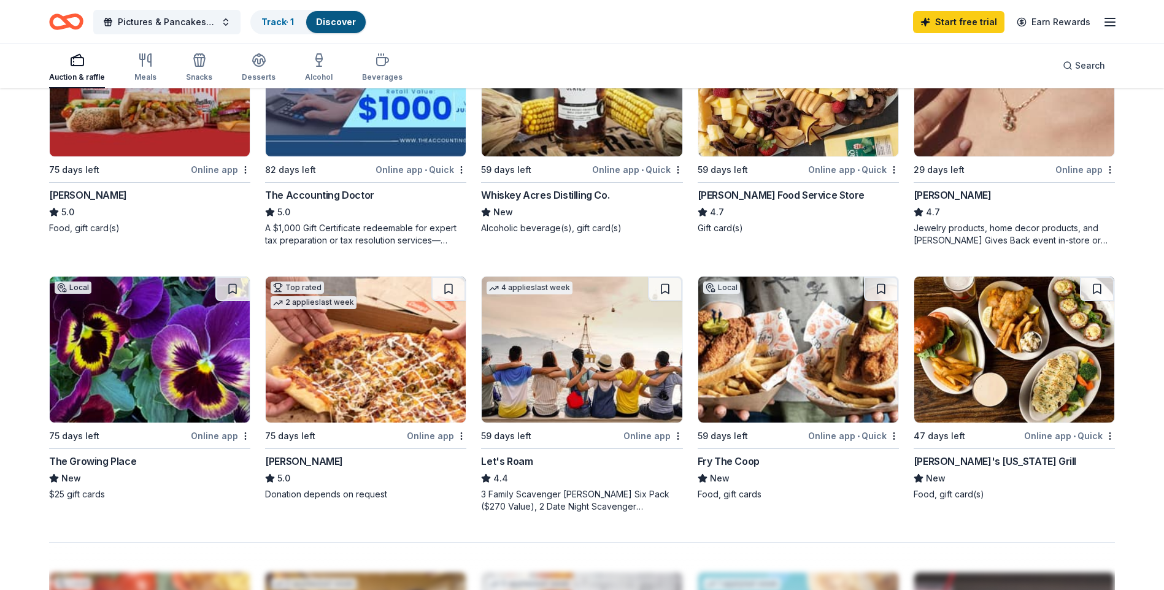
click at [568, 367] on img at bounding box center [581, 350] width 200 height 146
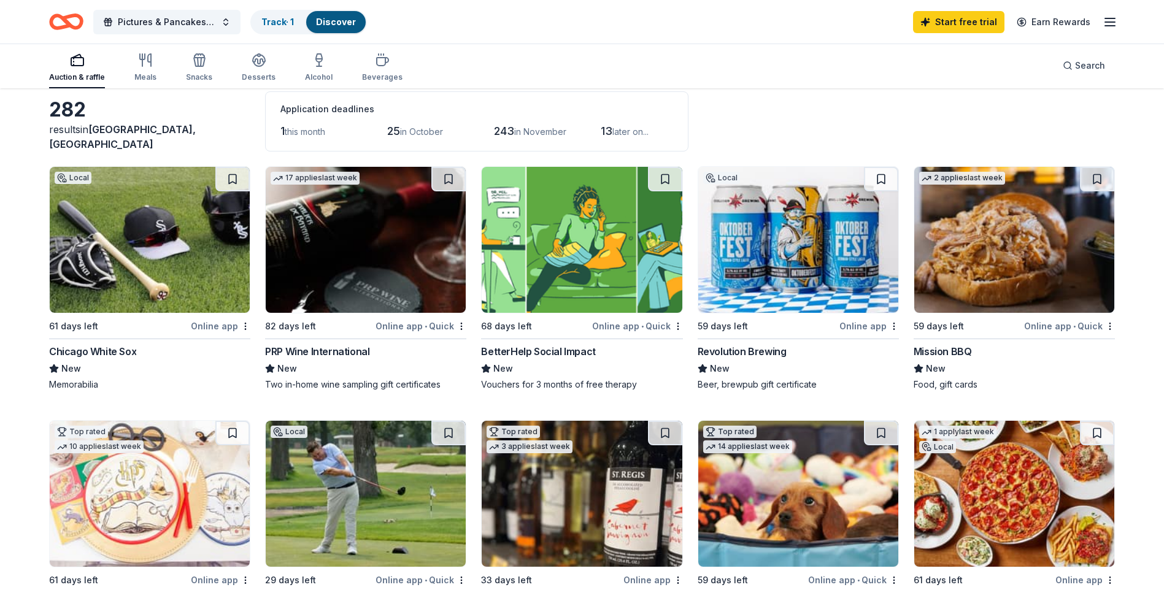
scroll to position [0, 0]
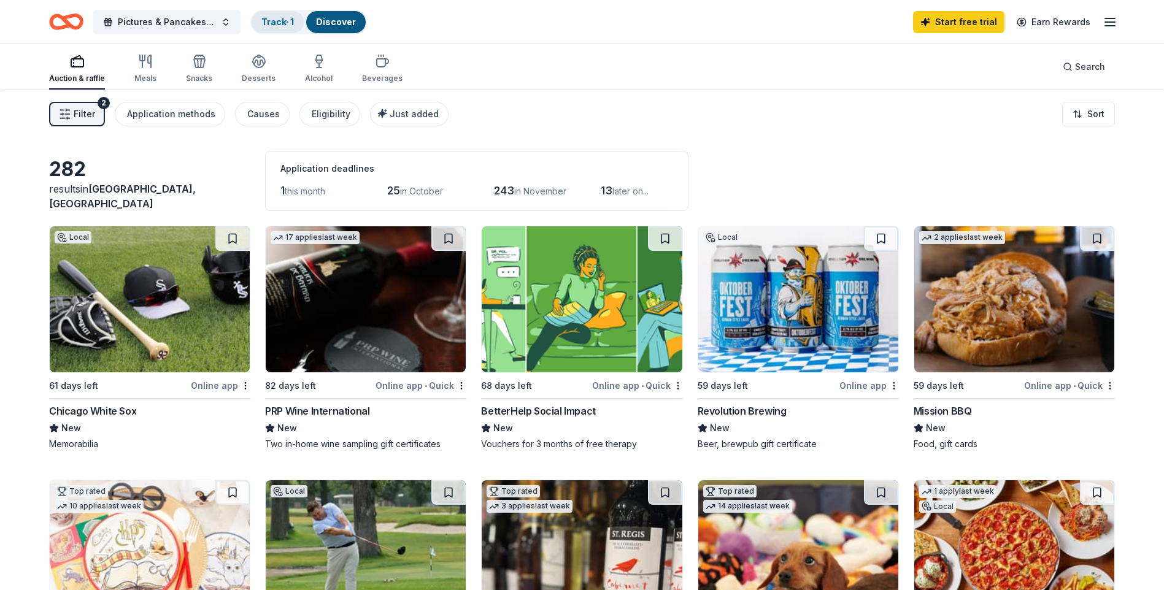
click at [269, 17] on link "Track · 1" at bounding box center [277, 22] width 33 height 10
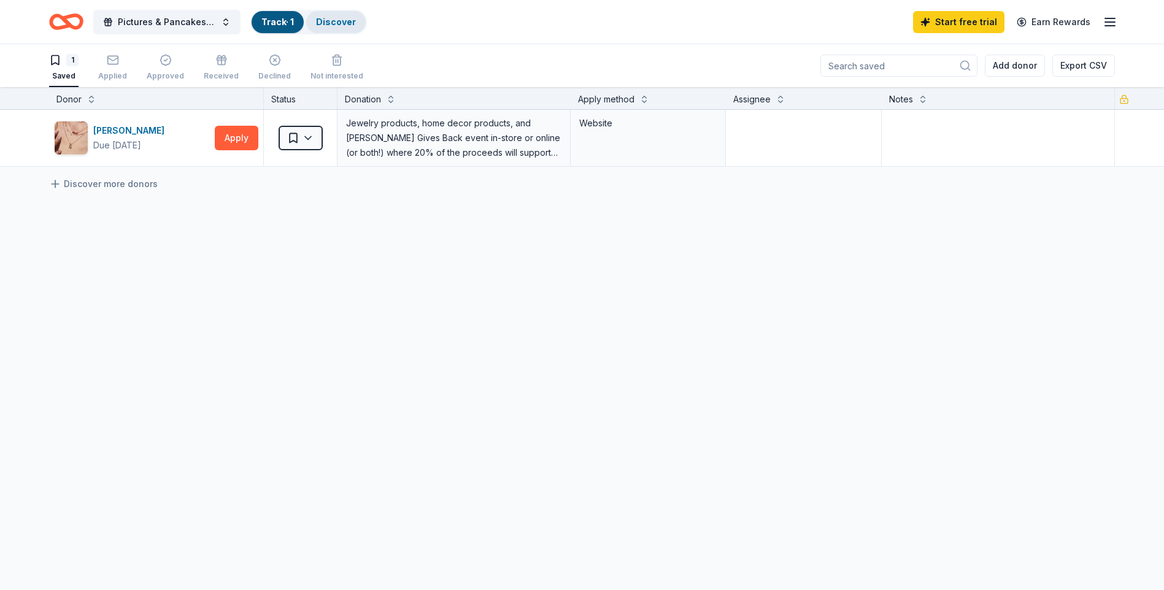
click at [345, 13] on div "Discover" at bounding box center [335, 22] width 59 height 22
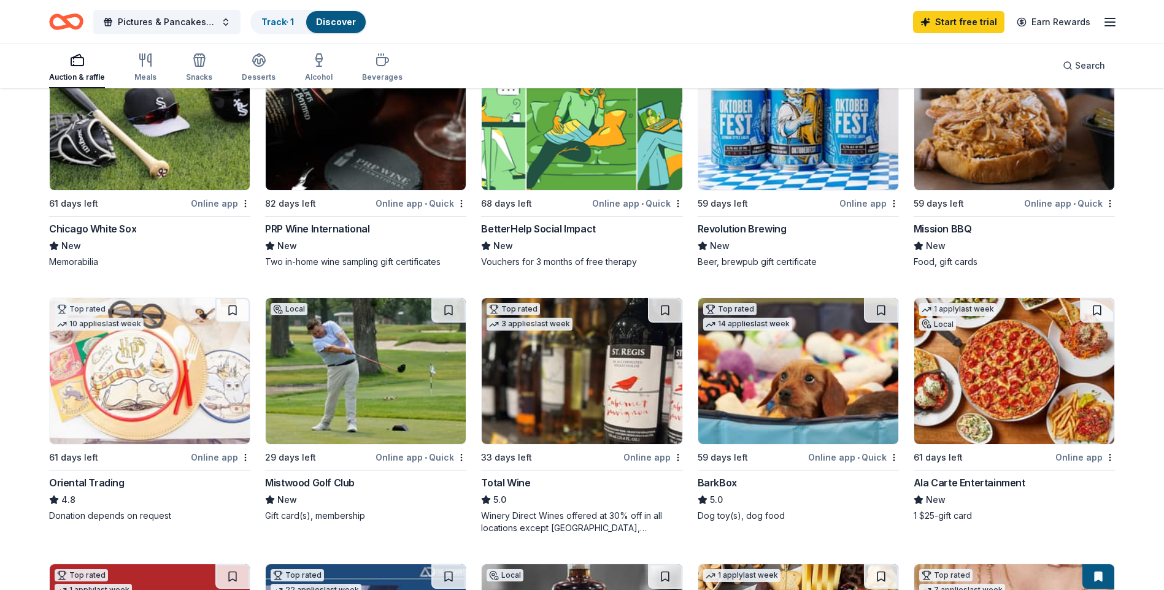
scroll to position [245, 0]
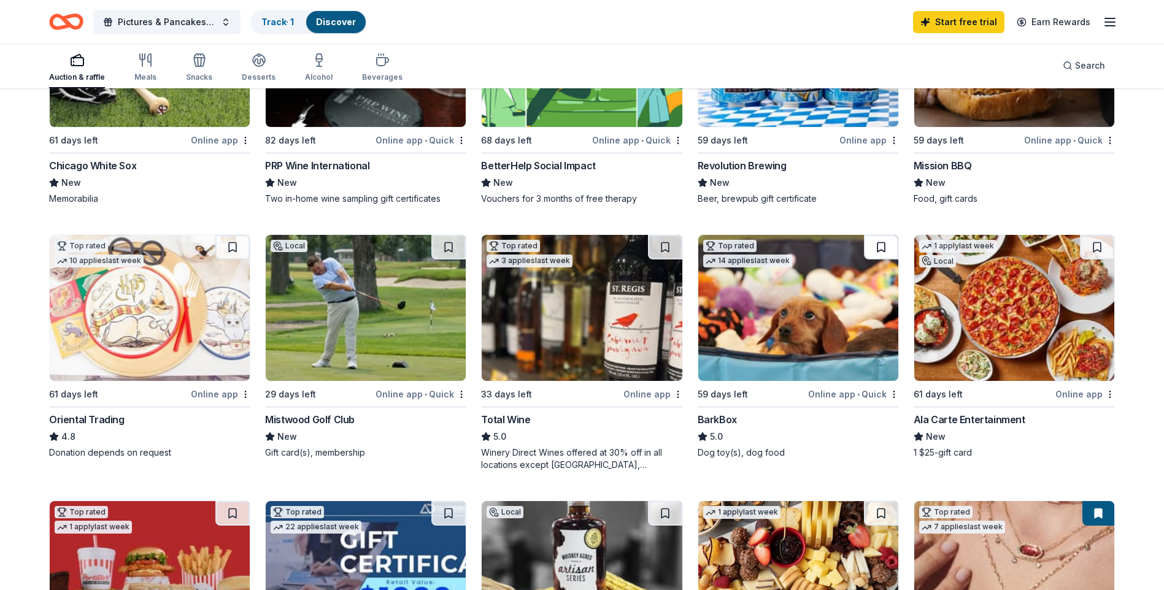
click at [878, 247] on button at bounding box center [881, 247] width 34 height 25
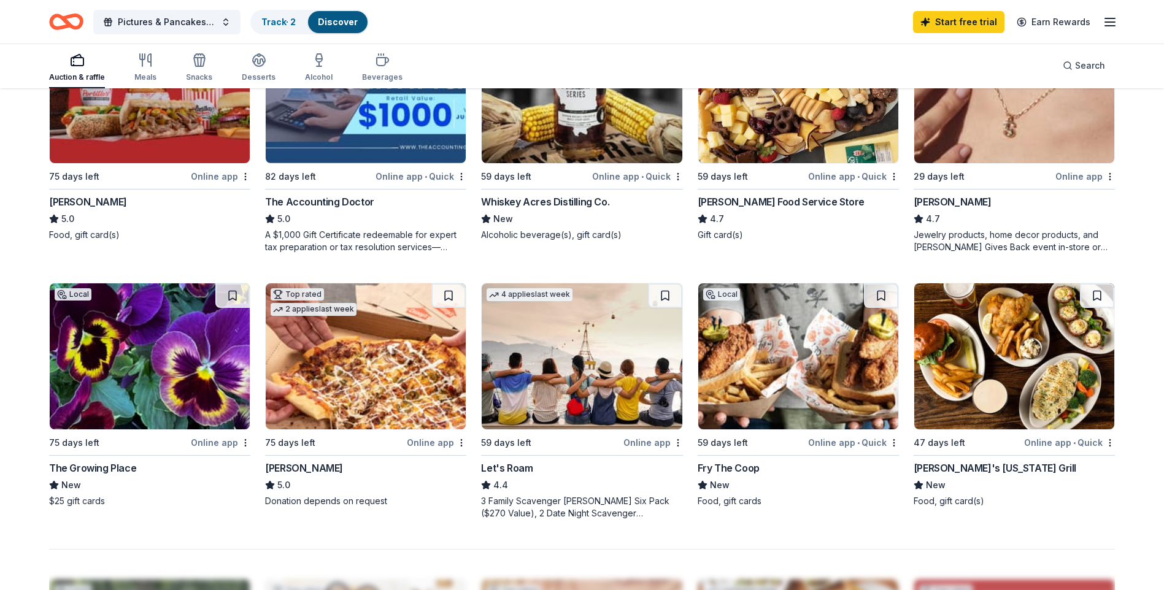
scroll to position [736, 0]
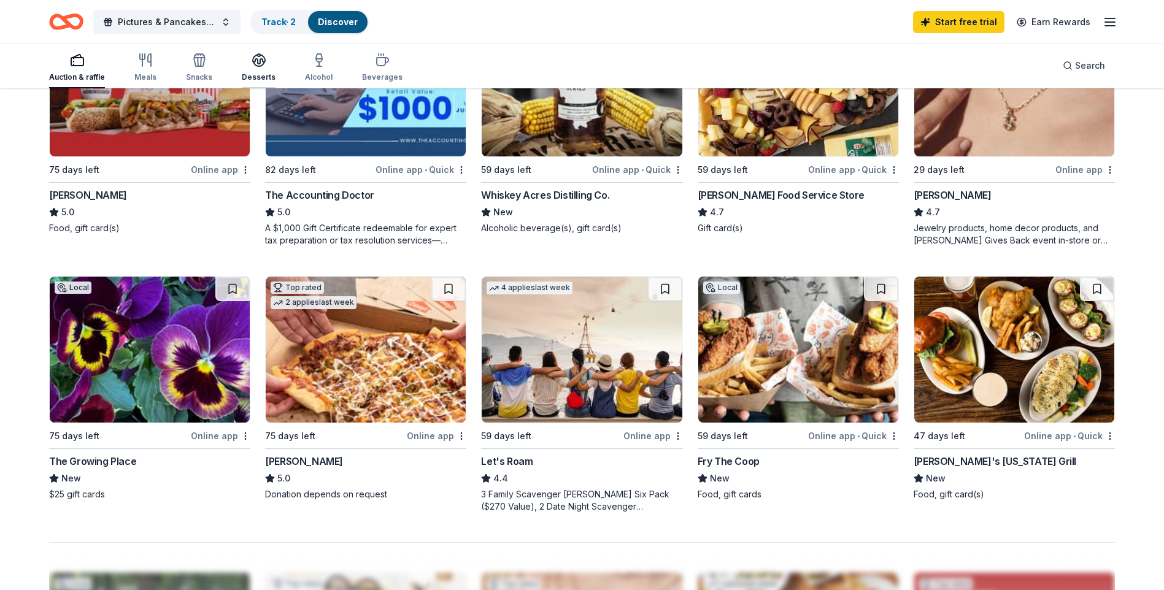
click at [252, 66] on icon "button" at bounding box center [258, 60] width 15 height 15
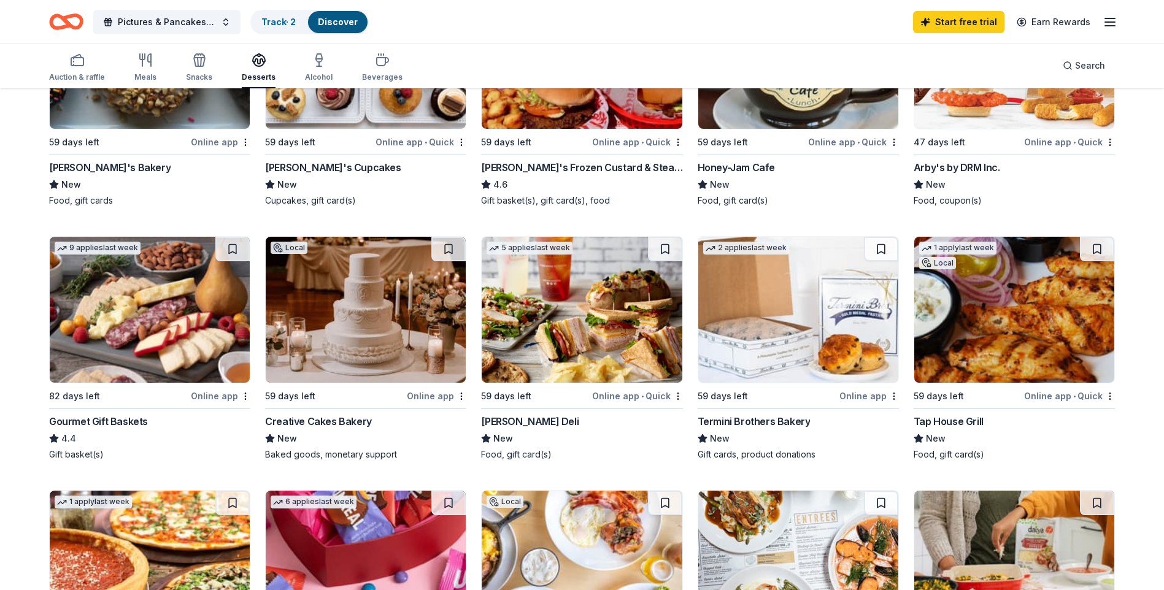
scroll to position [245, 0]
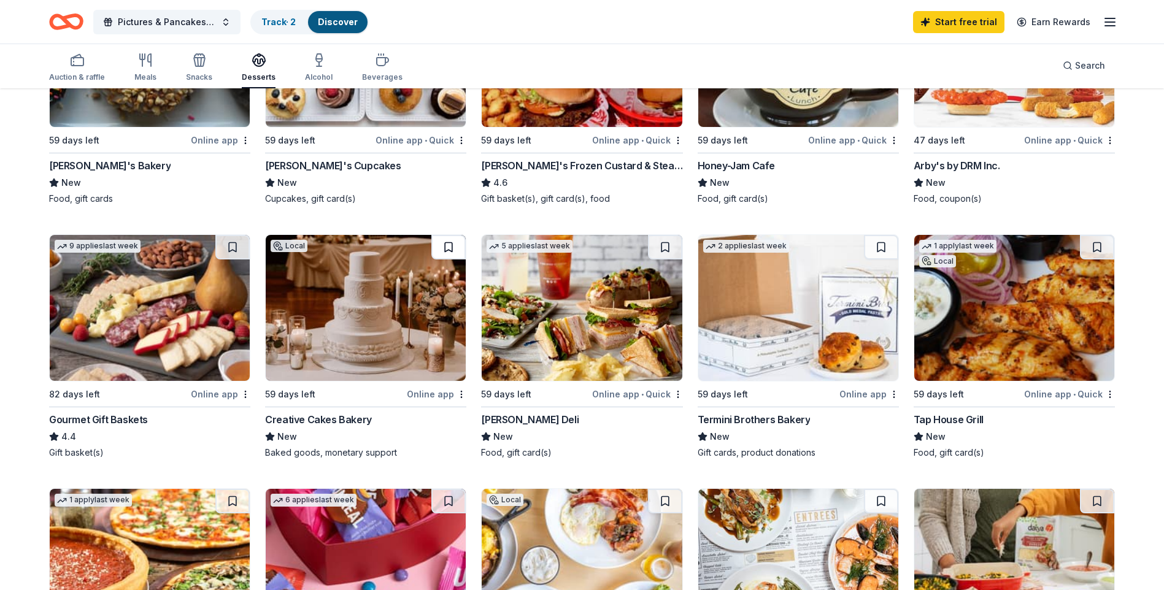
click at [445, 246] on button at bounding box center [448, 247] width 34 height 25
click at [228, 246] on button at bounding box center [232, 247] width 34 height 25
click at [275, 25] on link "Track · 4" at bounding box center [278, 22] width 35 height 10
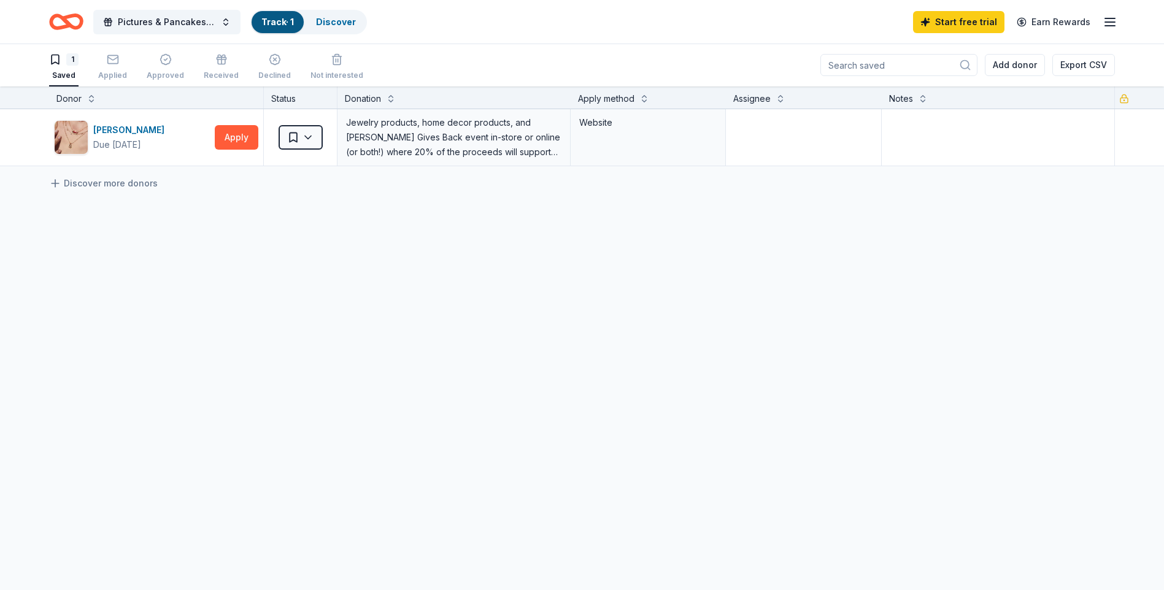
scroll to position [1, 0]
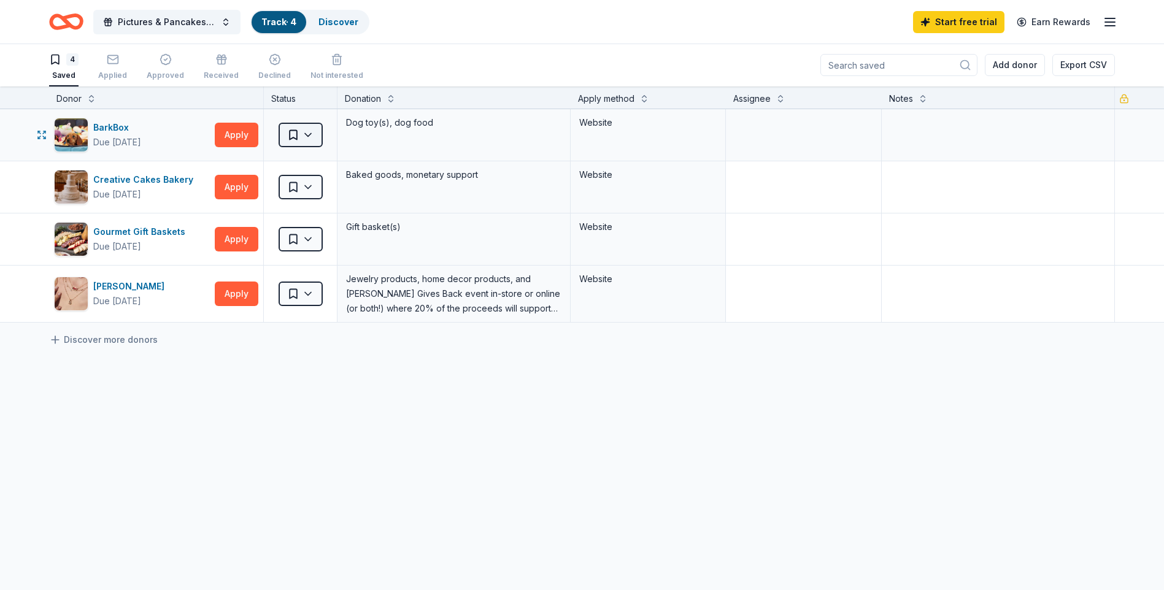
click at [312, 142] on html "10% 365 Raider Way Bolingbrook, IL, USA 365 Raider Way Road Stearns, KY, USA 36…" at bounding box center [582, 294] width 1164 height 590
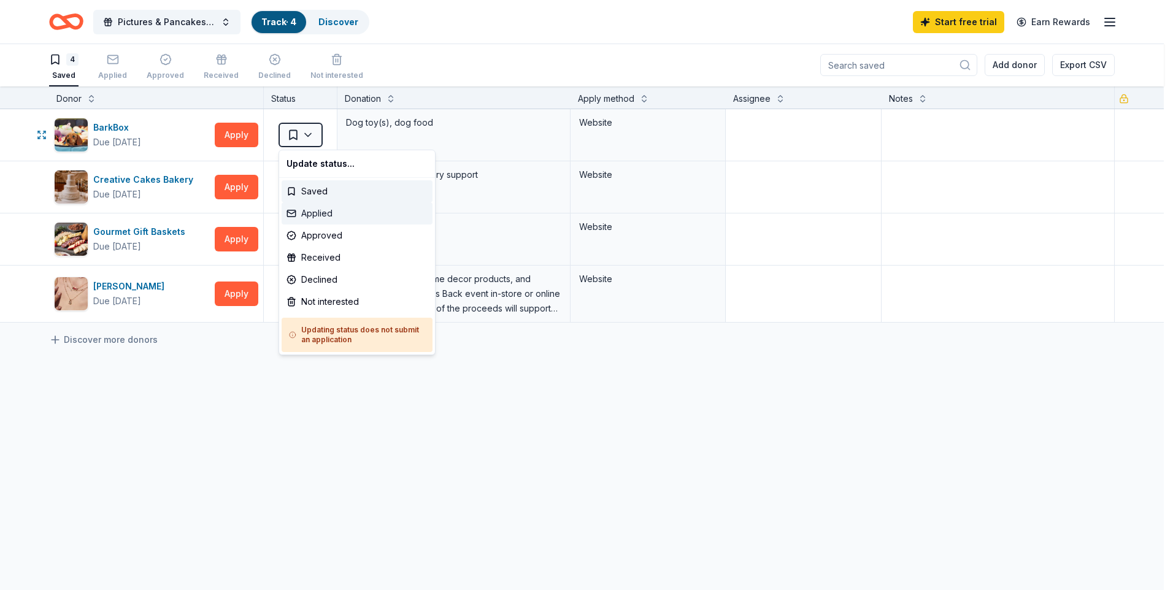
click at [312, 210] on div "Applied" at bounding box center [357, 213] width 151 height 22
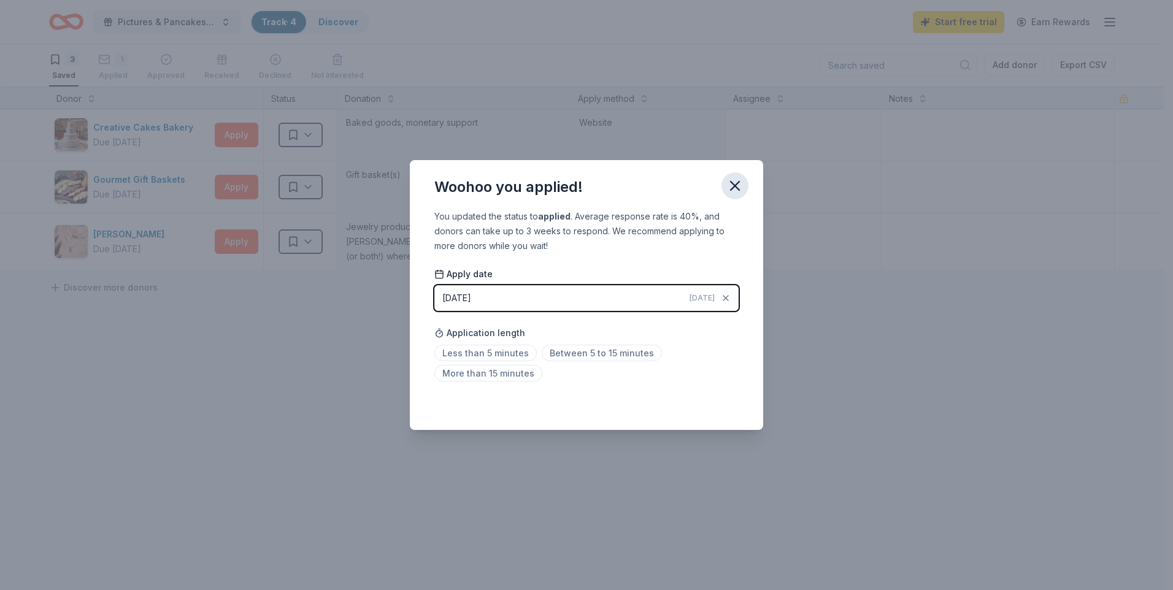
click at [734, 188] on icon "button" at bounding box center [735, 186] width 9 height 9
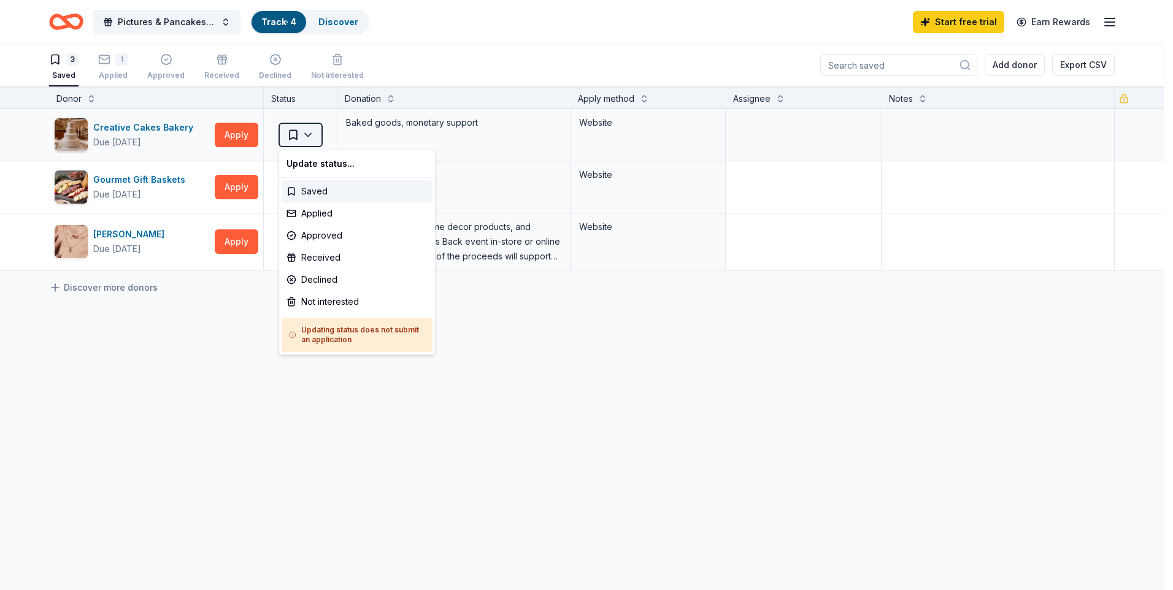
click at [310, 138] on html "10% 365 Raider Way Bolingbrook, IL, USA 365 Raider Way Road Stearns, KY, USA 36…" at bounding box center [586, 294] width 1173 height 590
click at [310, 213] on div "Applied" at bounding box center [357, 213] width 151 height 22
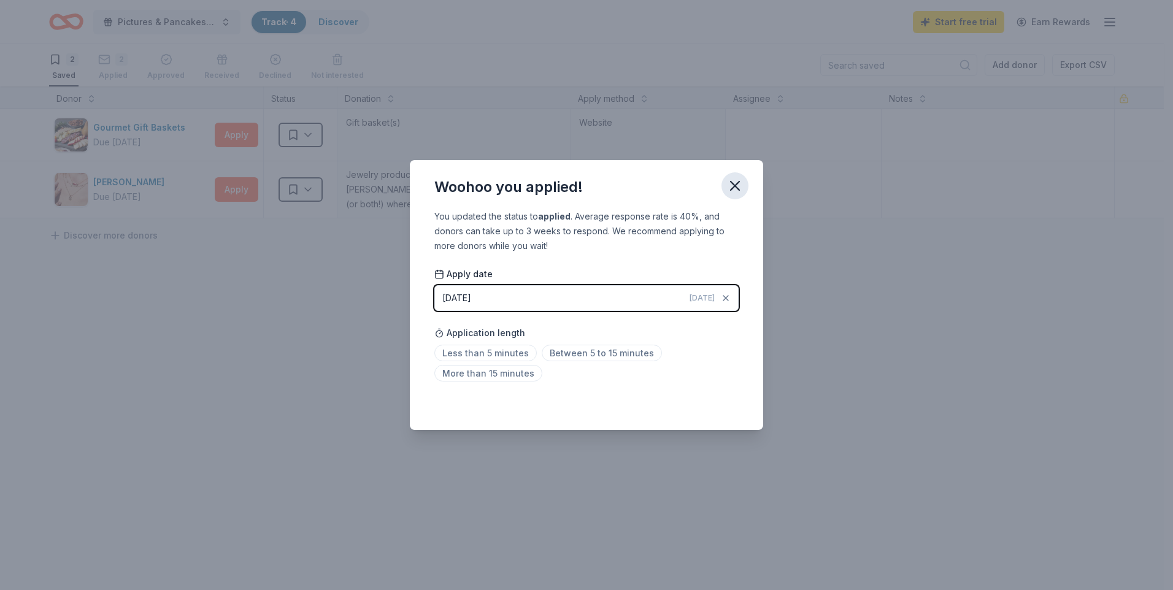
click at [736, 183] on icon "button" at bounding box center [734, 185] width 17 height 17
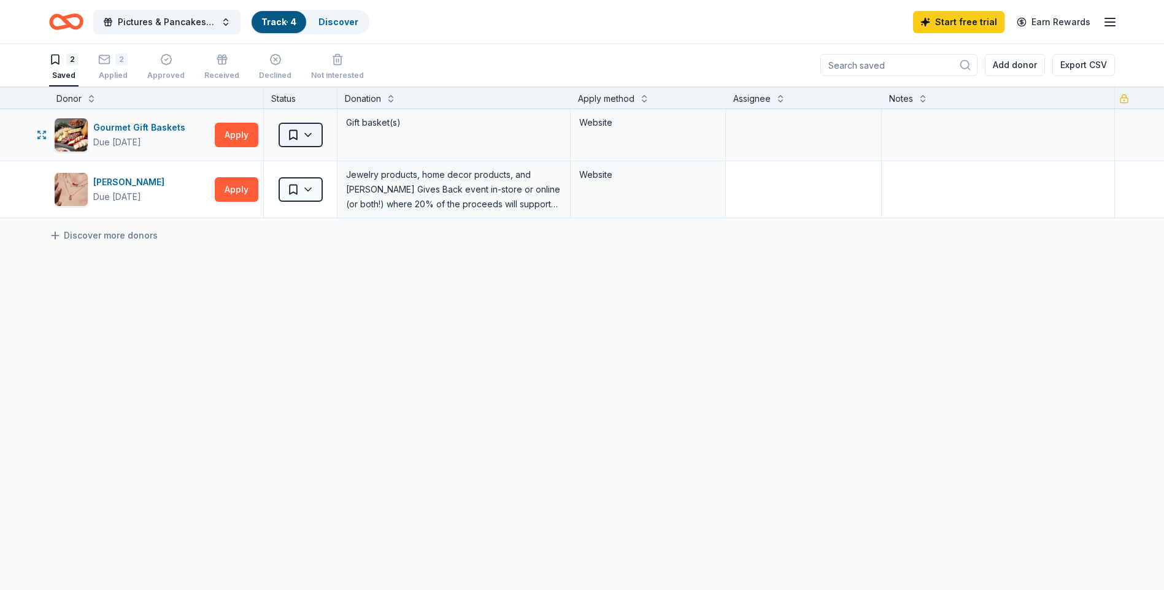
click at [306, 139] on html "10% 365 Raider Way Bolingbrook, IL, USA 365 Raider Way Road Stearns, KY, USA 36…" at bounding box center [582, 294] width 1164 height 590
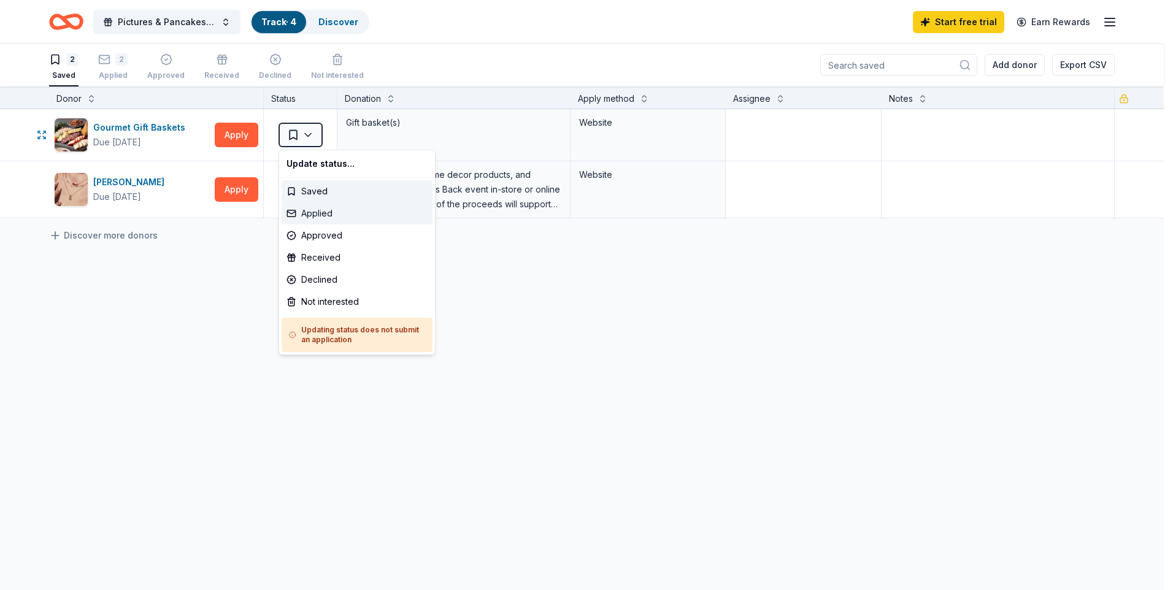
click at [313, 215] on div "Applied" at bounding box center [357, 213] width 151 height 22
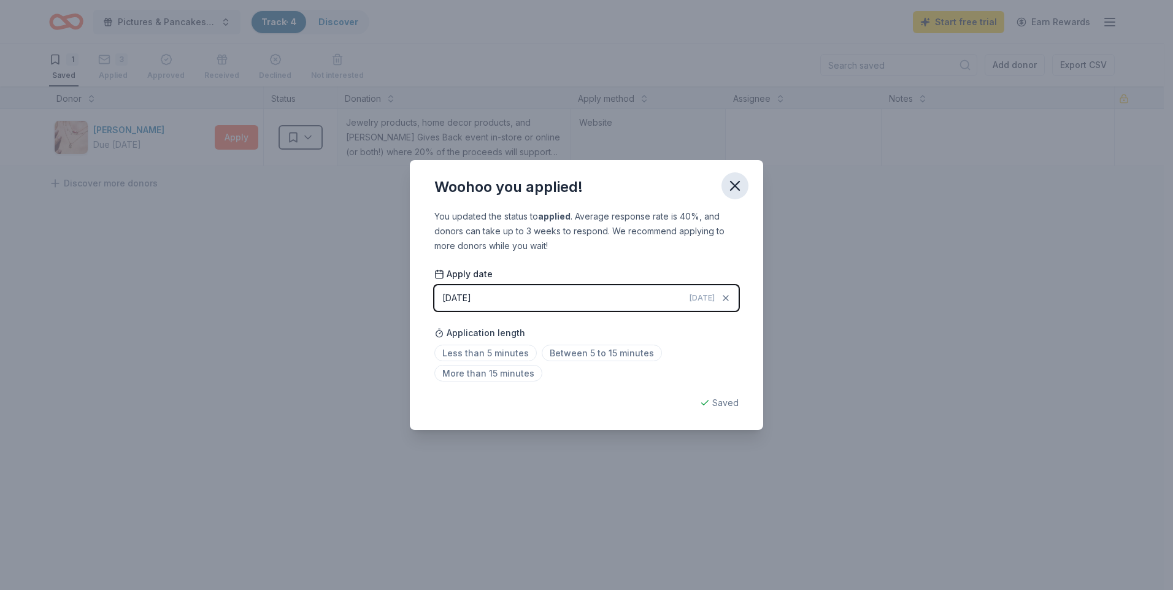
click at [731, 191] on icon "button" at bounding box center [734, 185] width 17 height 17
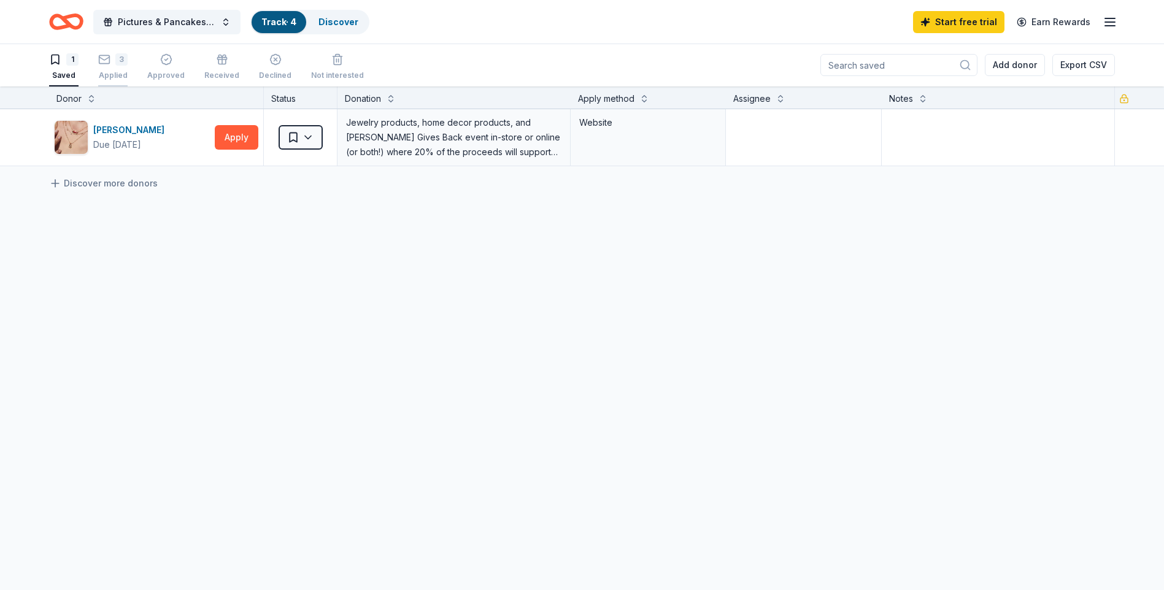
click at [109, 66] on div "3 Applied" at bounding box center [112, 60] width 29 height 27
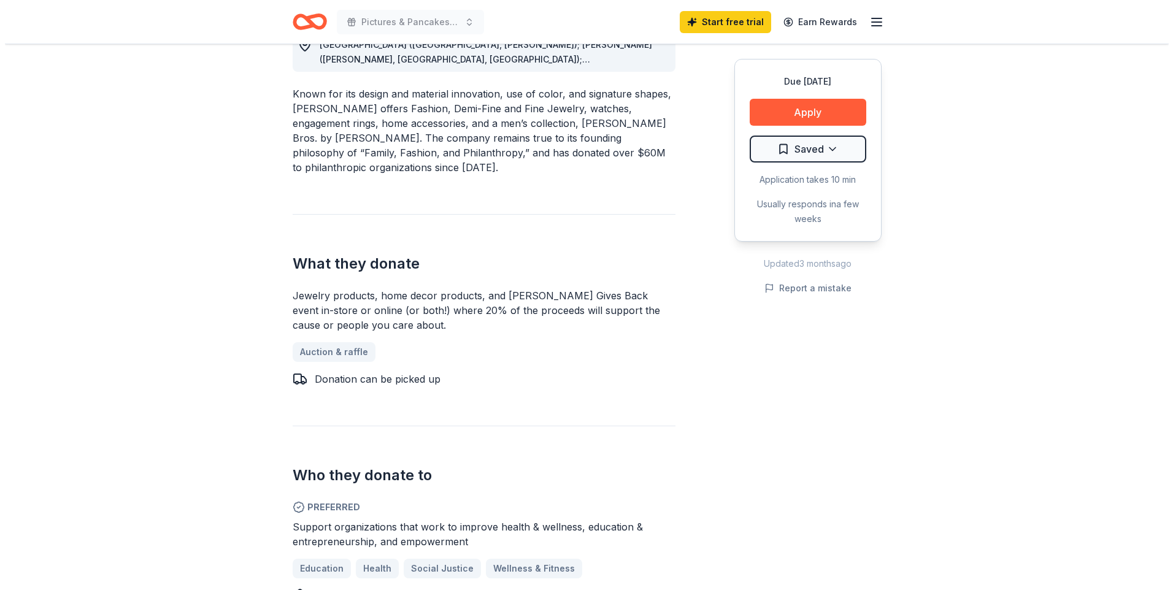
scroll to position [368, 0]
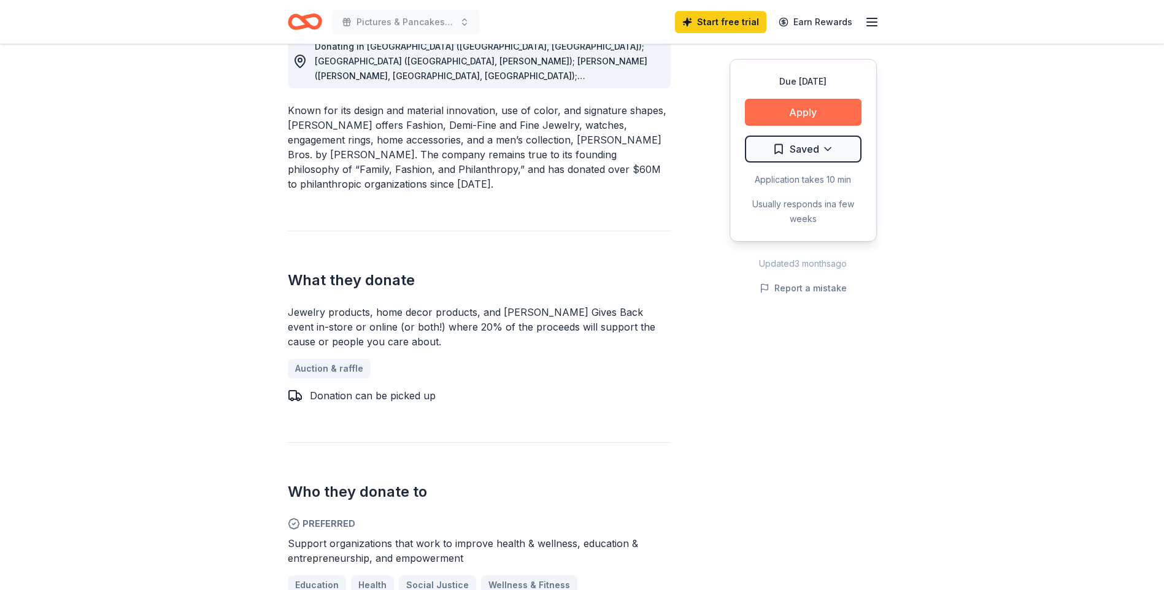
click at [796, 110] on button "Apply" at bounding box center [803, 112] width 117 height 27
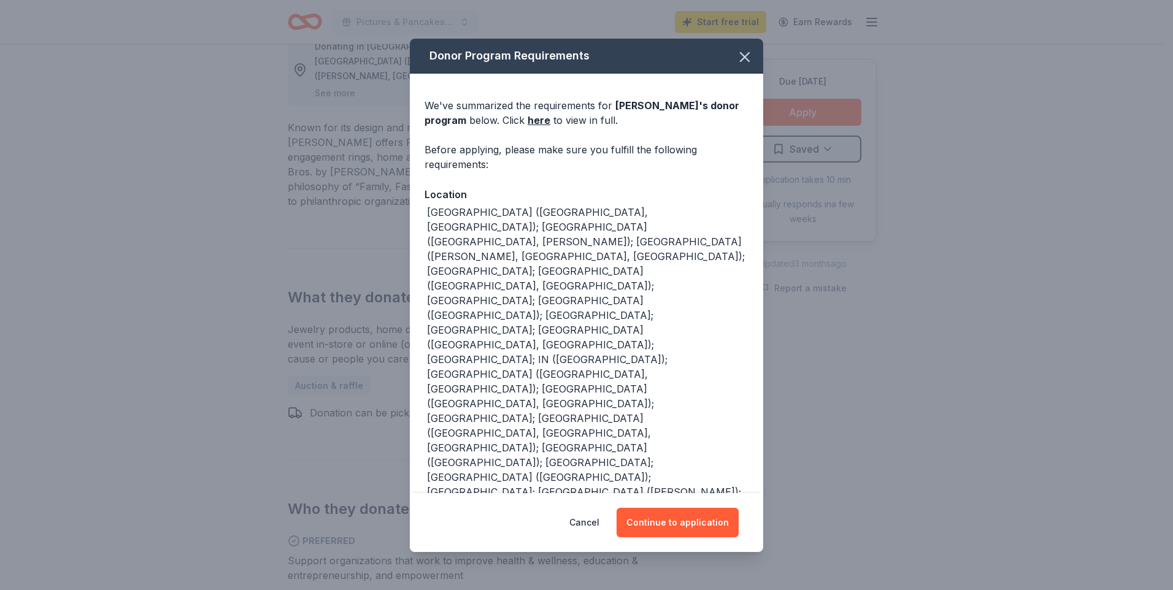
scroll to position [23, 0]
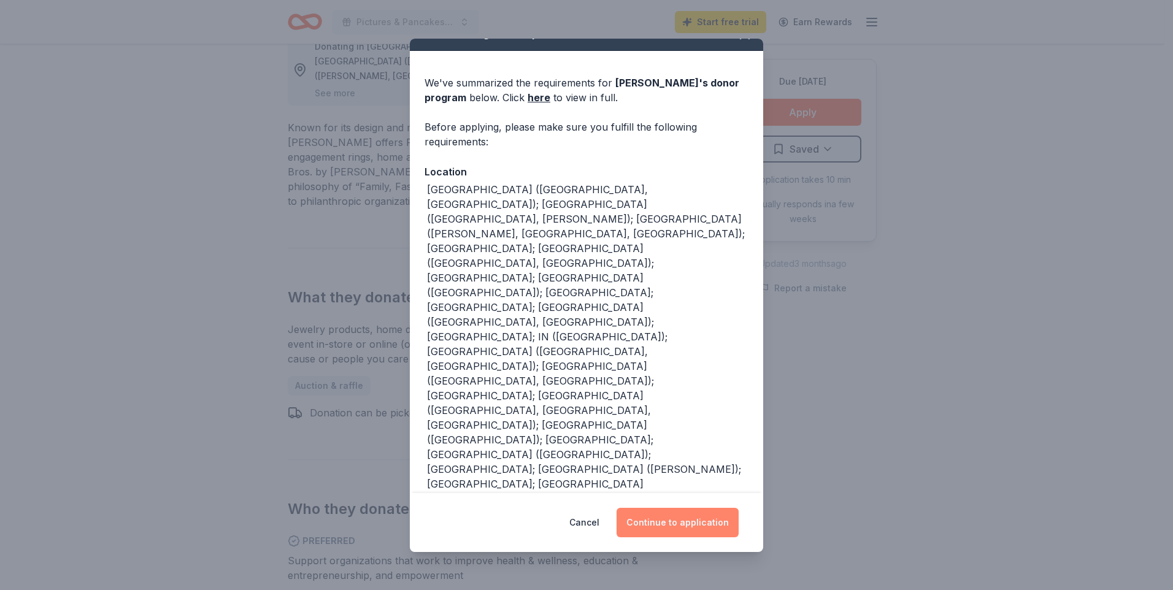
click at [700, 520] on button "Continue to application" at bounding box center [677, 522] width 122 height 29
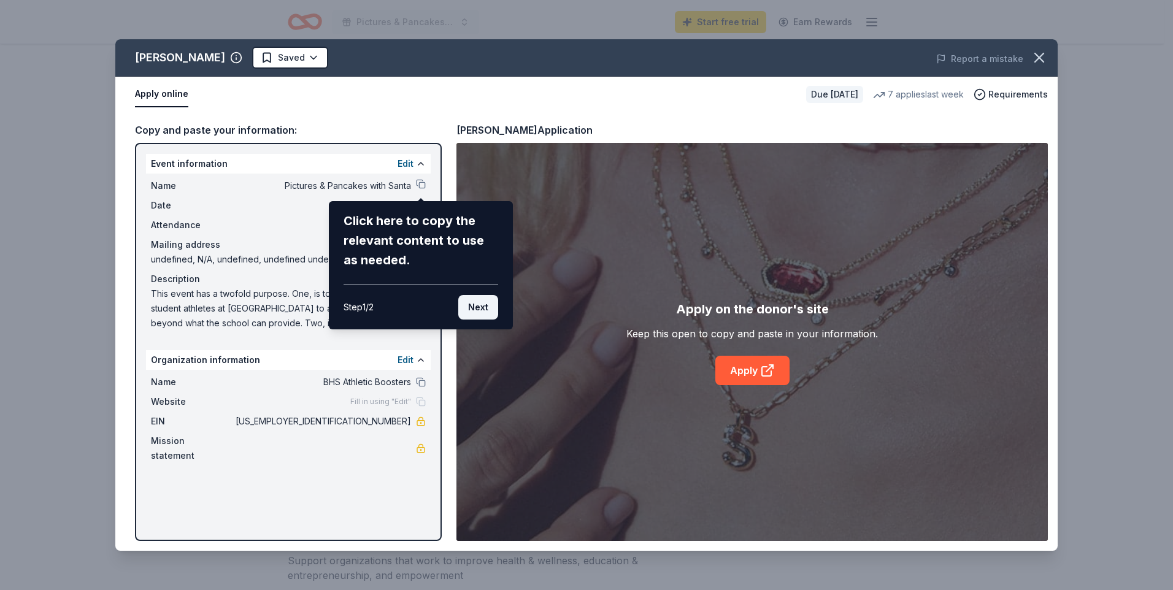
click at [482, 310] on button "Next" at bounding box center [478, 307] width 40 height 25
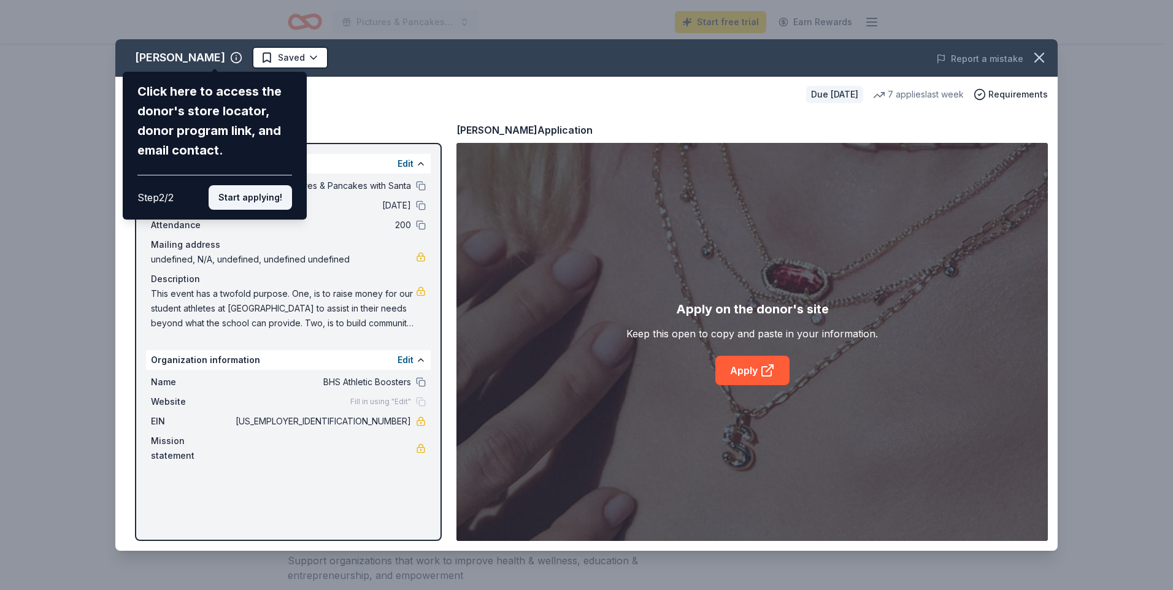
click at [258, 199] on button "Start applying!" at bounding box center [250, 197] width 83 height 25
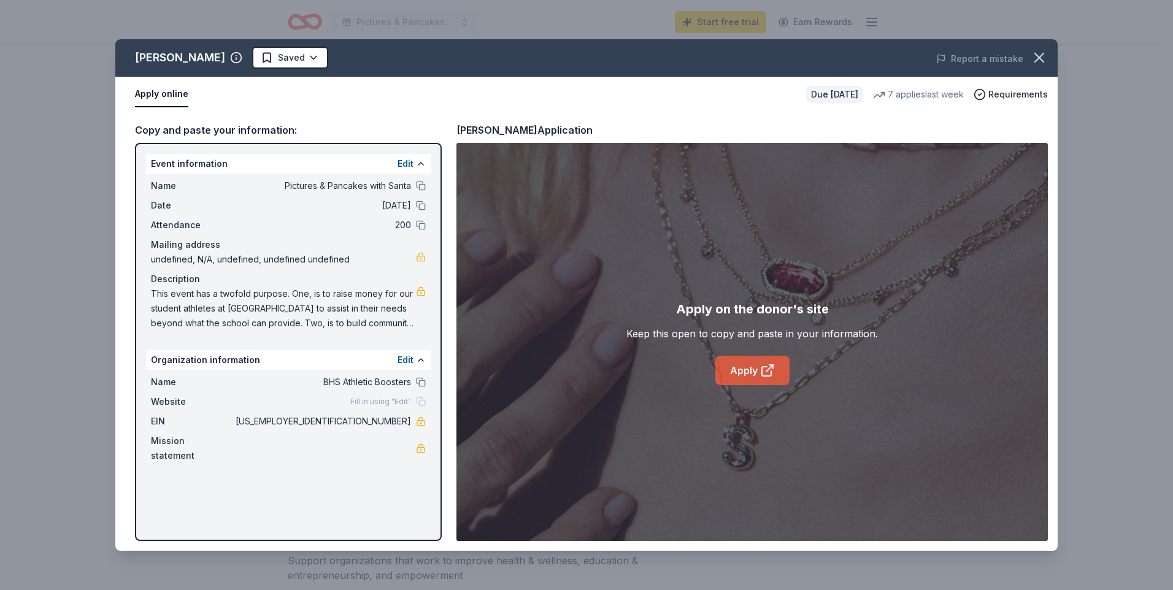
click at [761, 369] on icon at bounding box center [767, 370] width 15 height 15
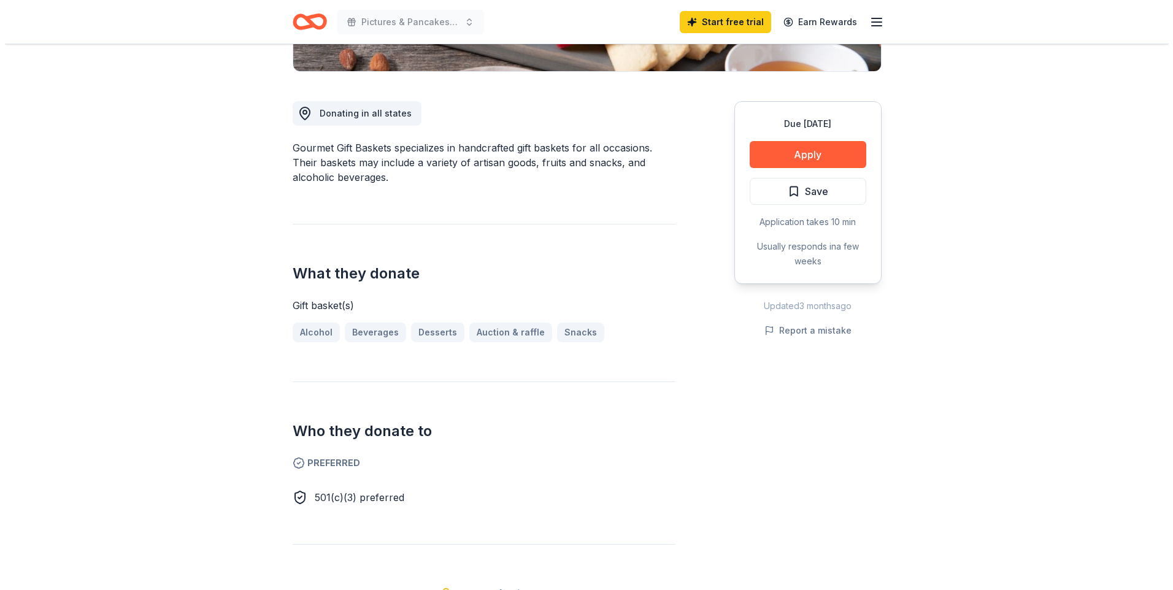
scroll to position [123, 0]
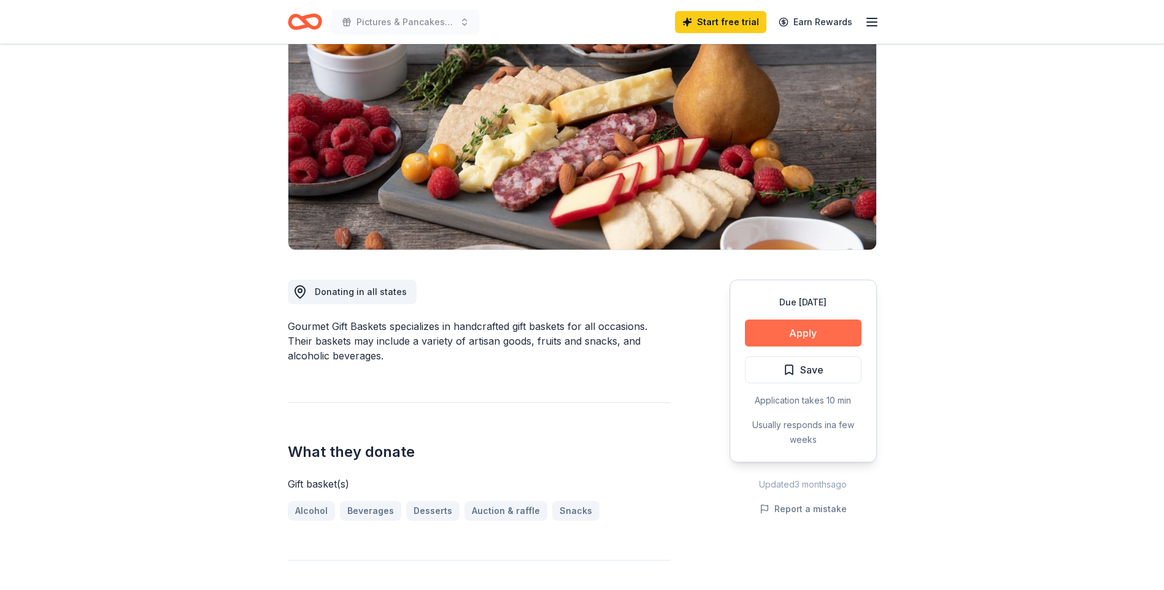
click at [808, 328] on button "Apply" at bounding box center [803, 333] width 117 height 27
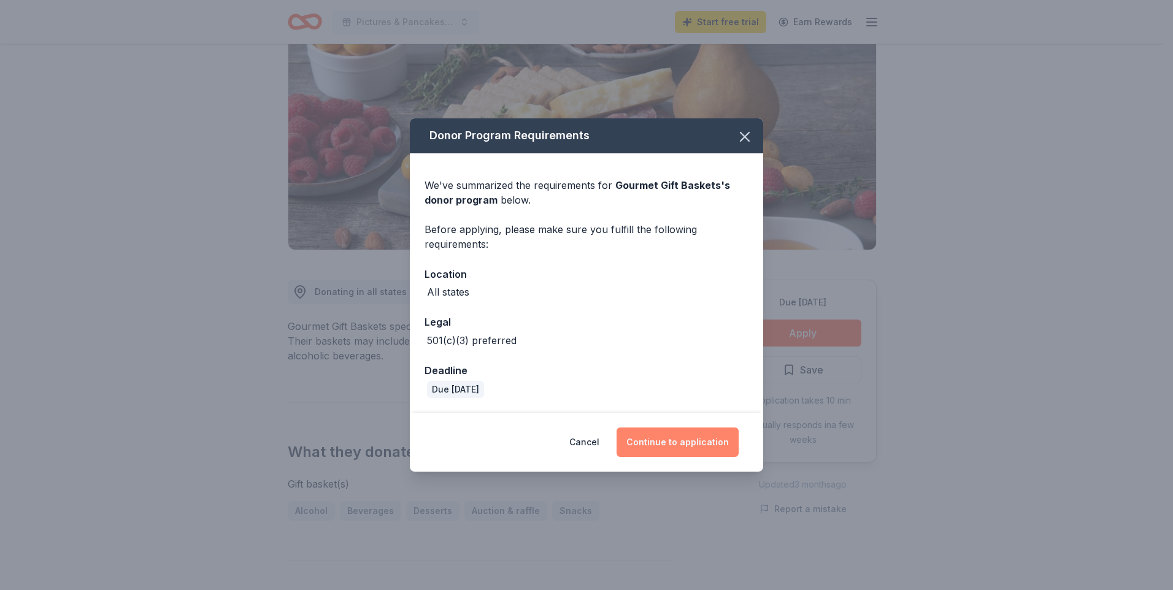
click at [696, 443] on button "Continue to application" at bounding box center [677, 442] width 122 height 29
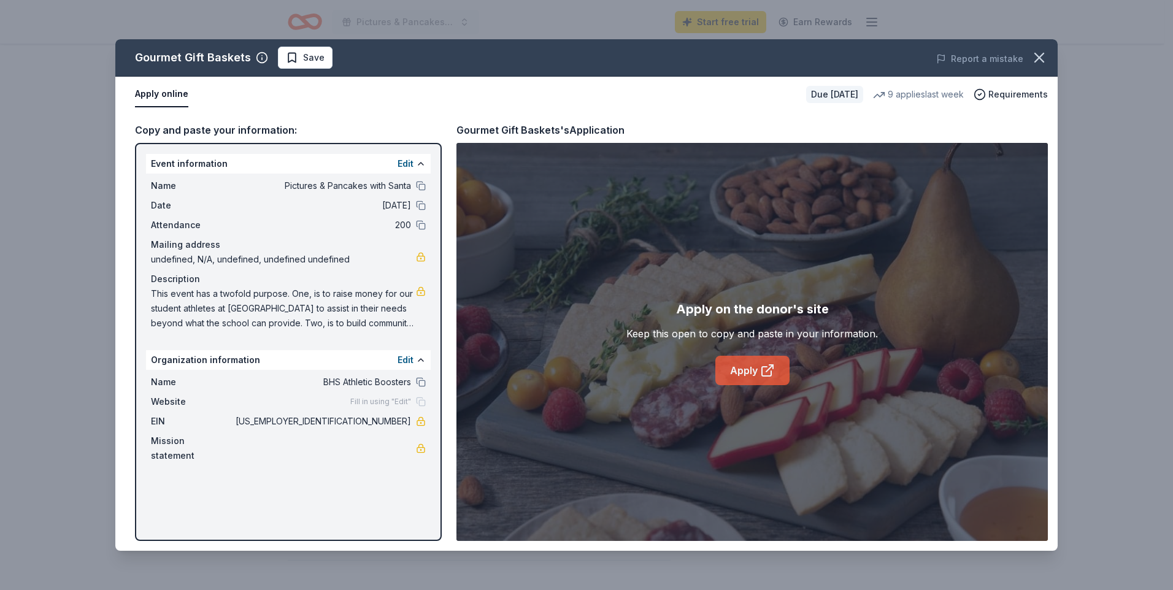
click at [757, 369] on link "Apply" at bounding box center [752, 370] width 74 height 29
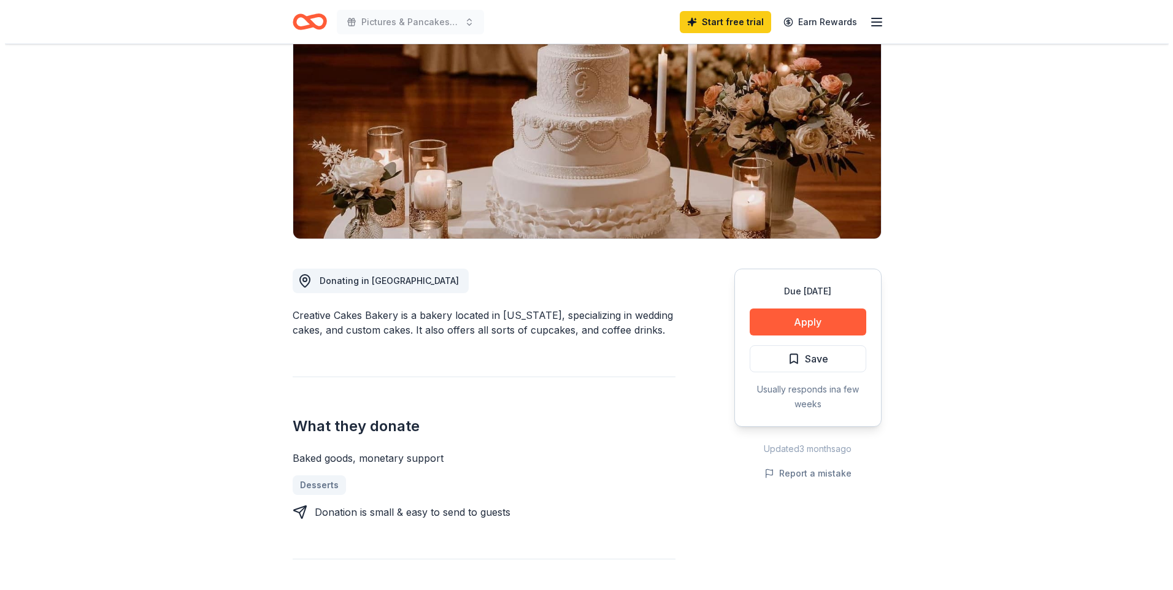
scroll to position [123, 0]
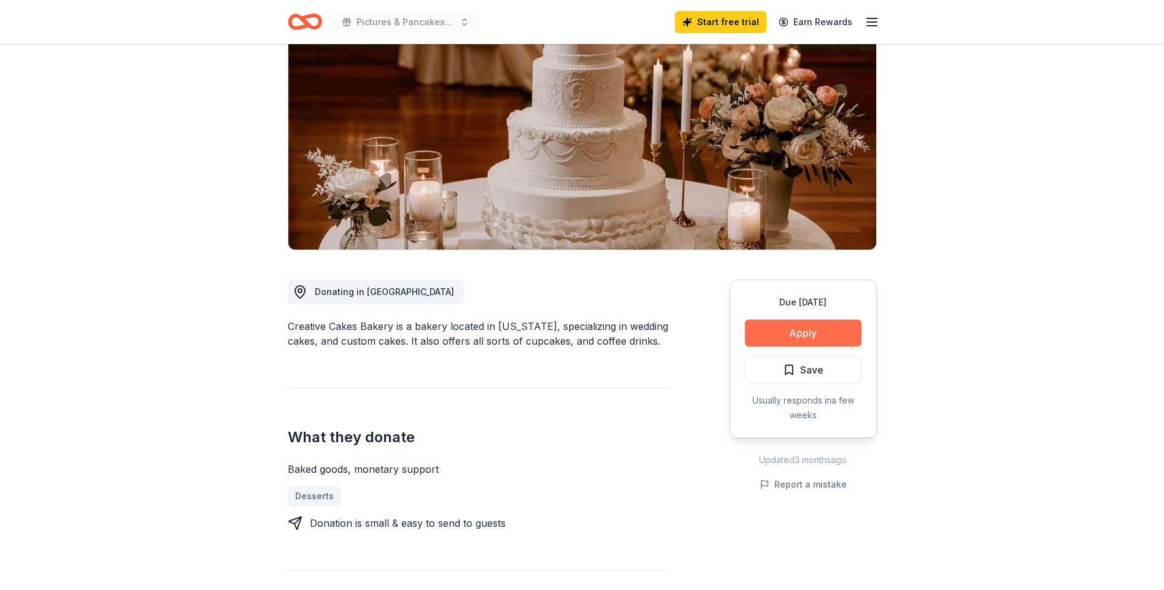
click at [799, 334] on button "Apply" at bounding box center [803, 333] width 117 height 27
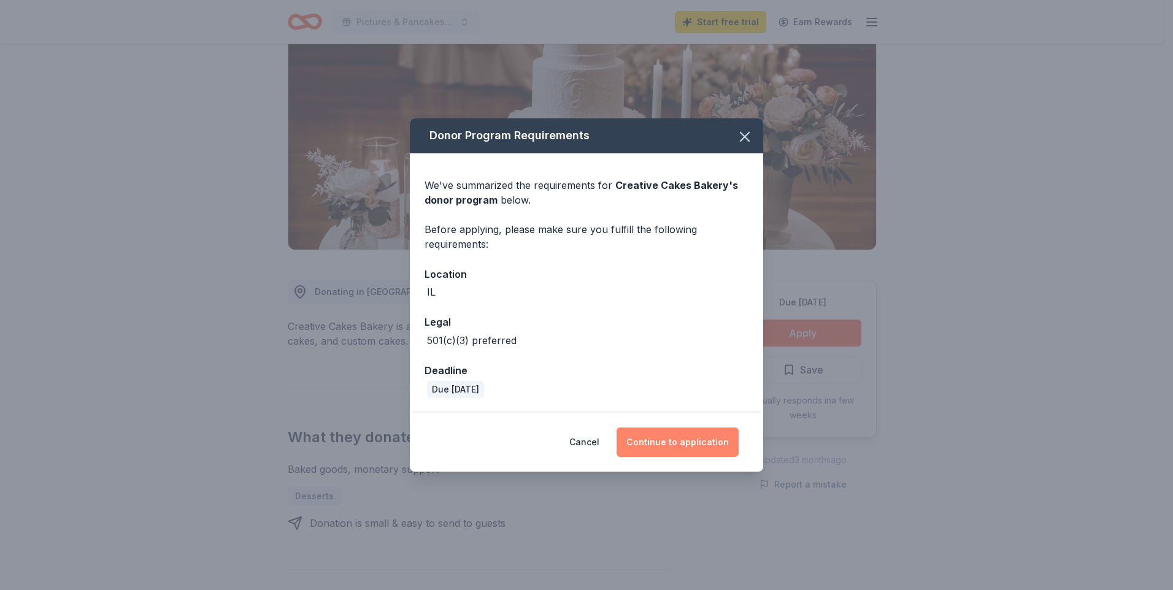
click at [702, 436] on button "Continue to application" at bounding box center [677, 442] width 122 height 29
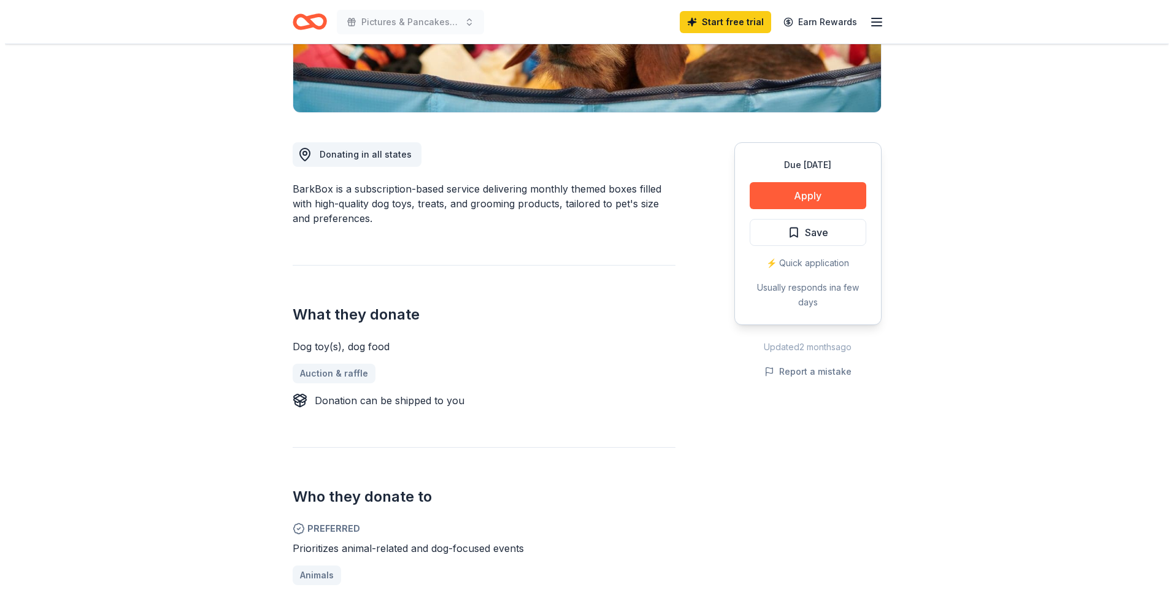
scroll to position [245, 0]
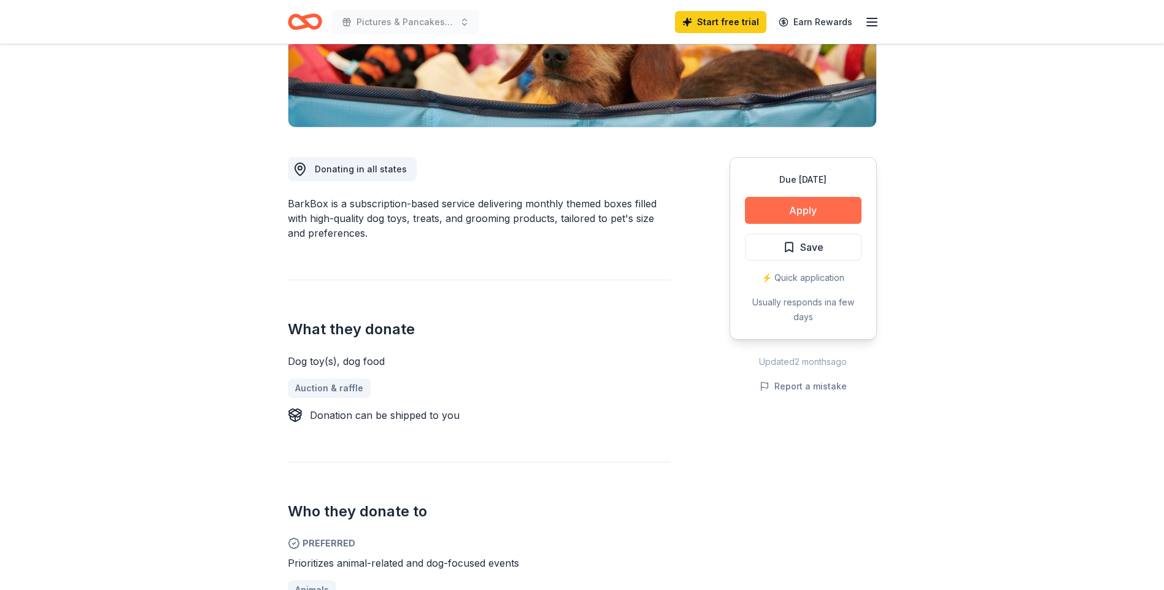
click at [785, 207] on button "Apply" at bounding box center [803, 210] width 117 height 27
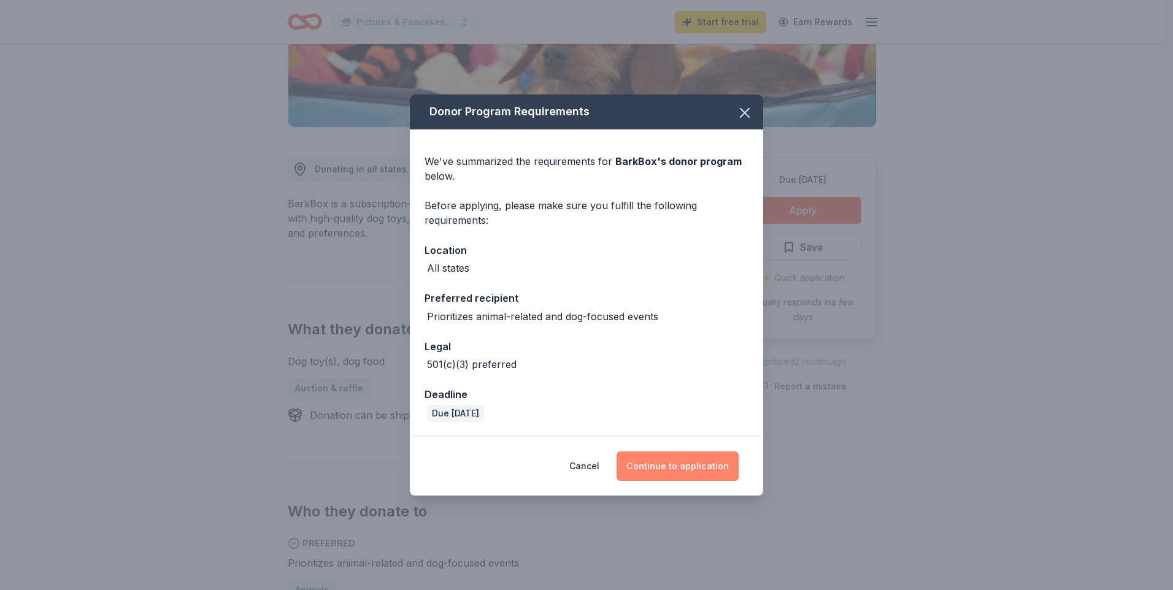
click at [689, 462] on button "Continue to application" at bounding box center [677, 465] width 122 height 29
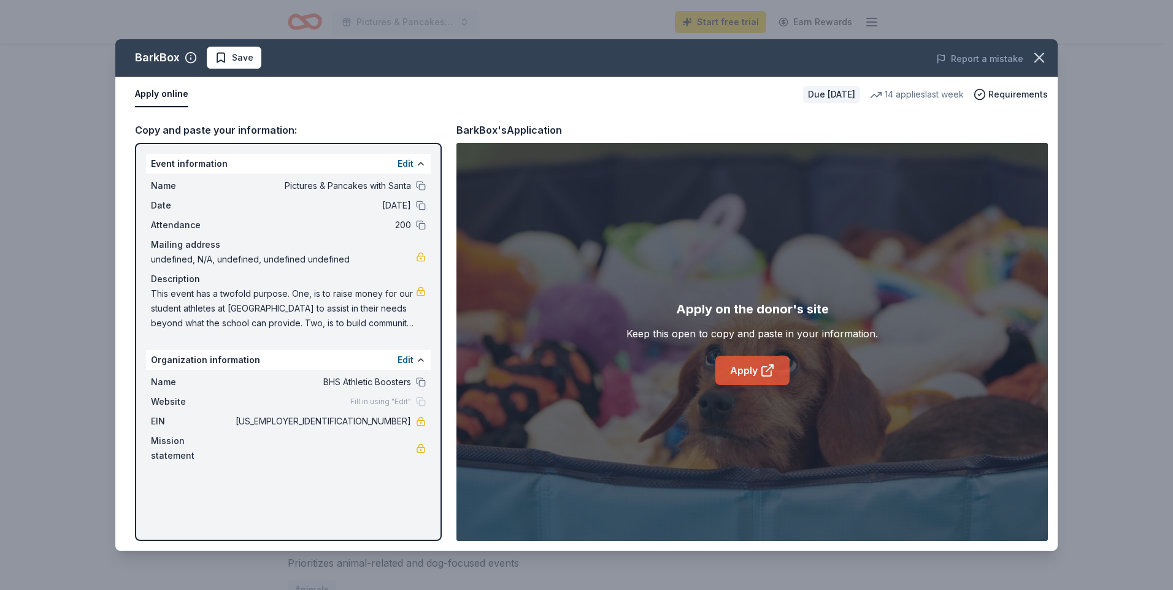
click at [764, 367] on icon at bounding box center [766, 371] width 9 height 9
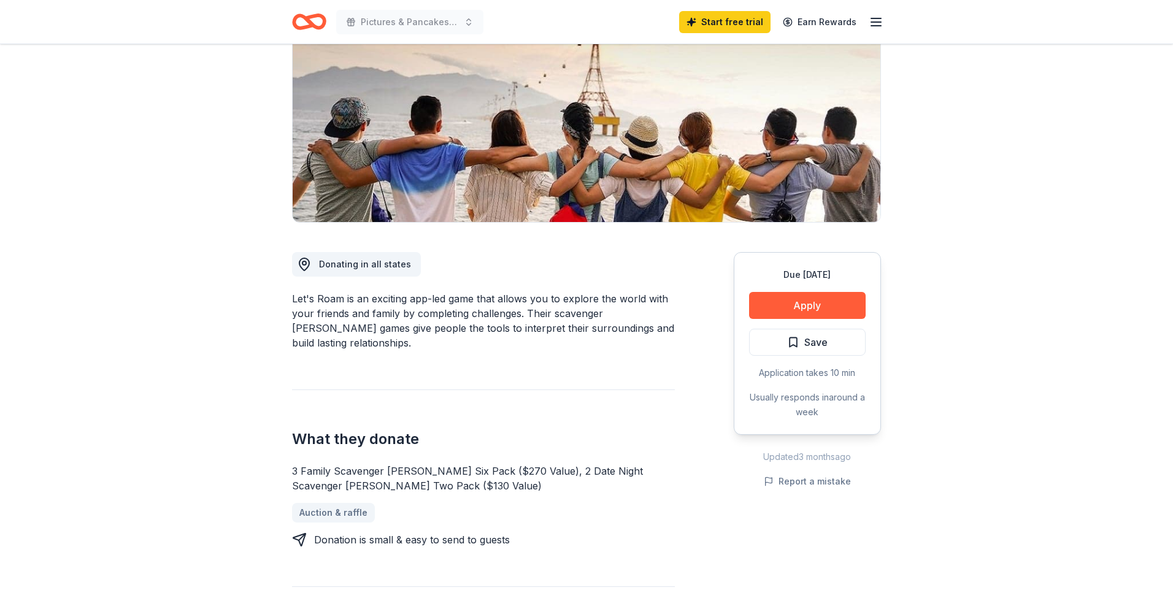
scroll to position [184, 0]
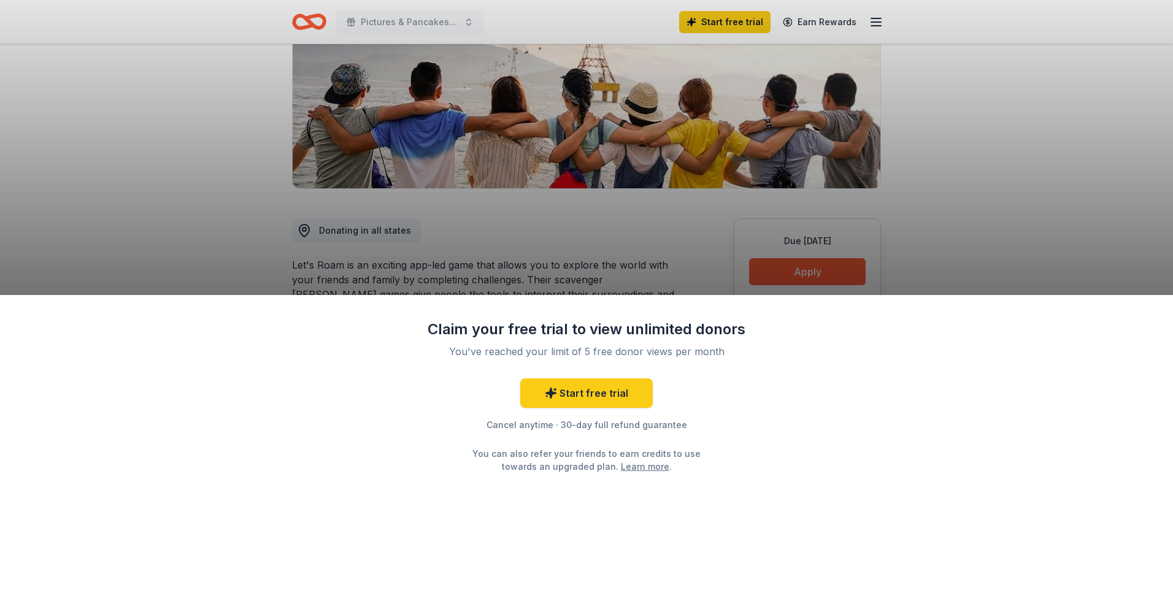
click at [581, 257] on div "Claim your free trial to view unlimited donors You've reached your limit of 5 f…" at bounding box center [586, 295] width 1173 height 590
click at [948, 221] on div "Claim your free trial to view unlimited donors You've reached your limit of 5 f…" at bounding box center [586, 295] width 1173 height 590
